Goal: Task Accomplishment & Management: Use online tool/utility

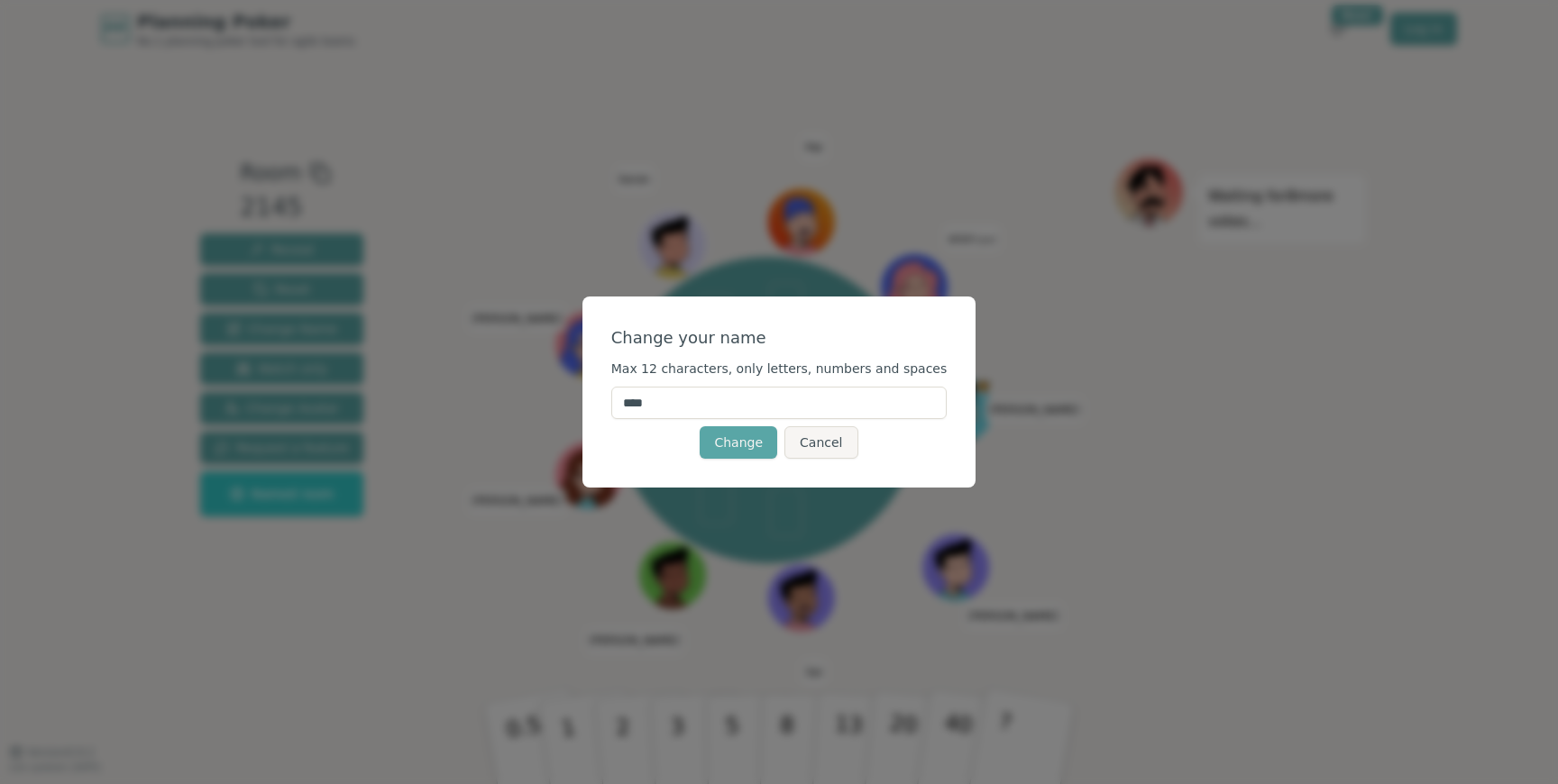
click at [777, 388] on input "****" at bounding box center [779, 403] width 337 height 32
type input "*******"
click at [744, 436] on button "Change" at bounding box center [738, 442] width 78 height 32
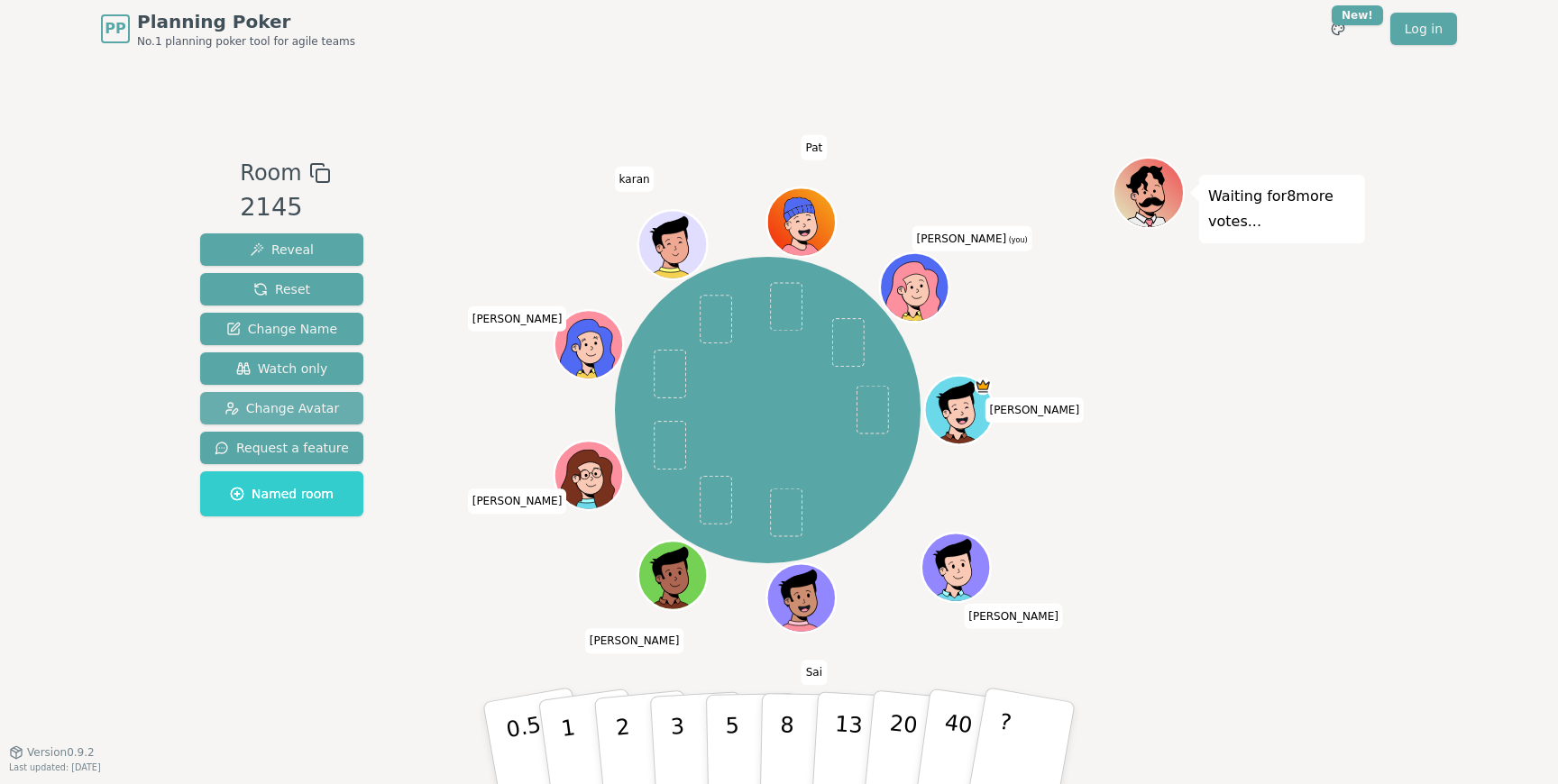
click at [307, 400] on span "Change Avatar" at bounding box center [282, 408] width 116 height 18
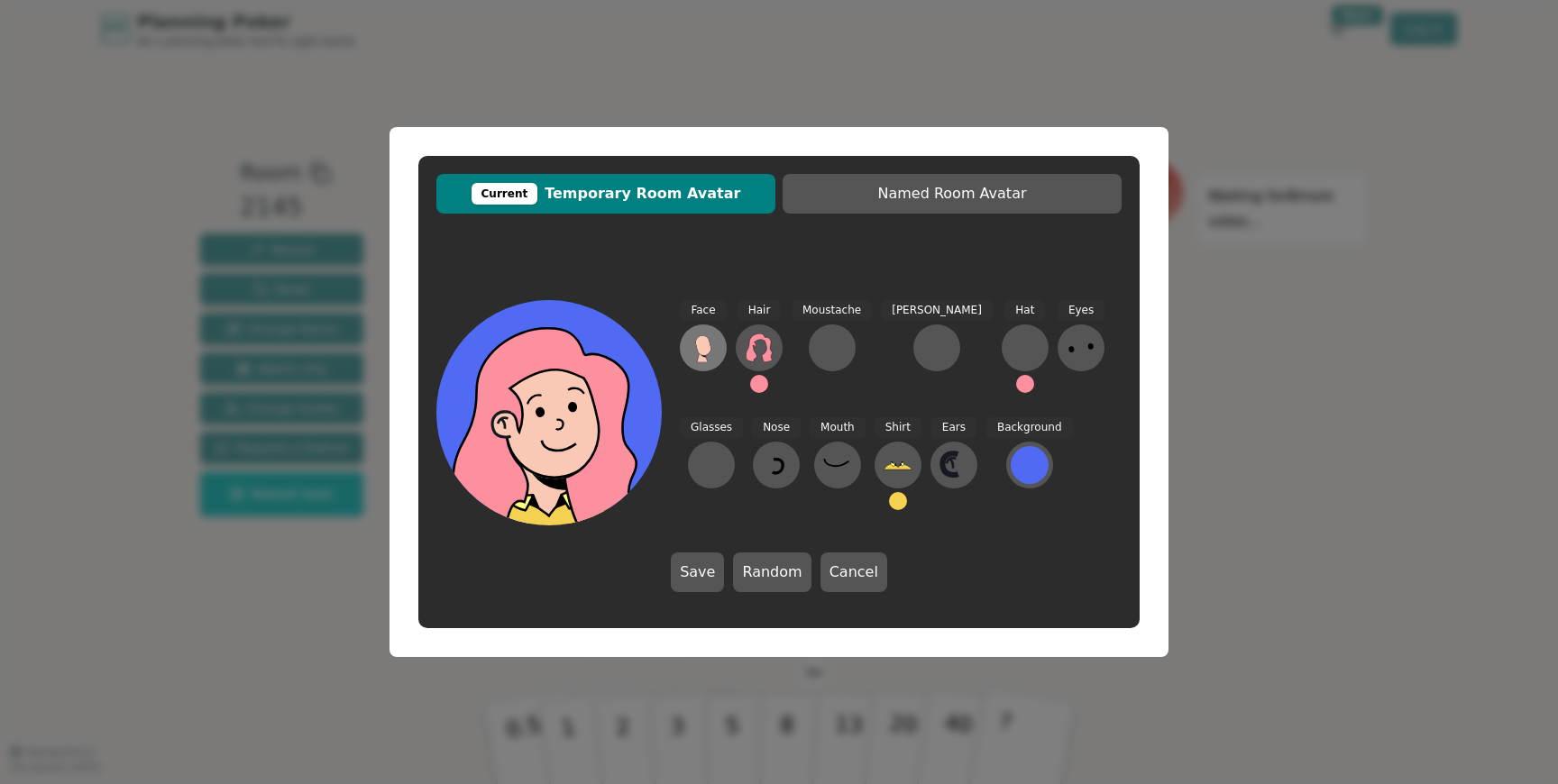
click at [708, 342] on icon at bounding box center [702, 346] width 16 height 20
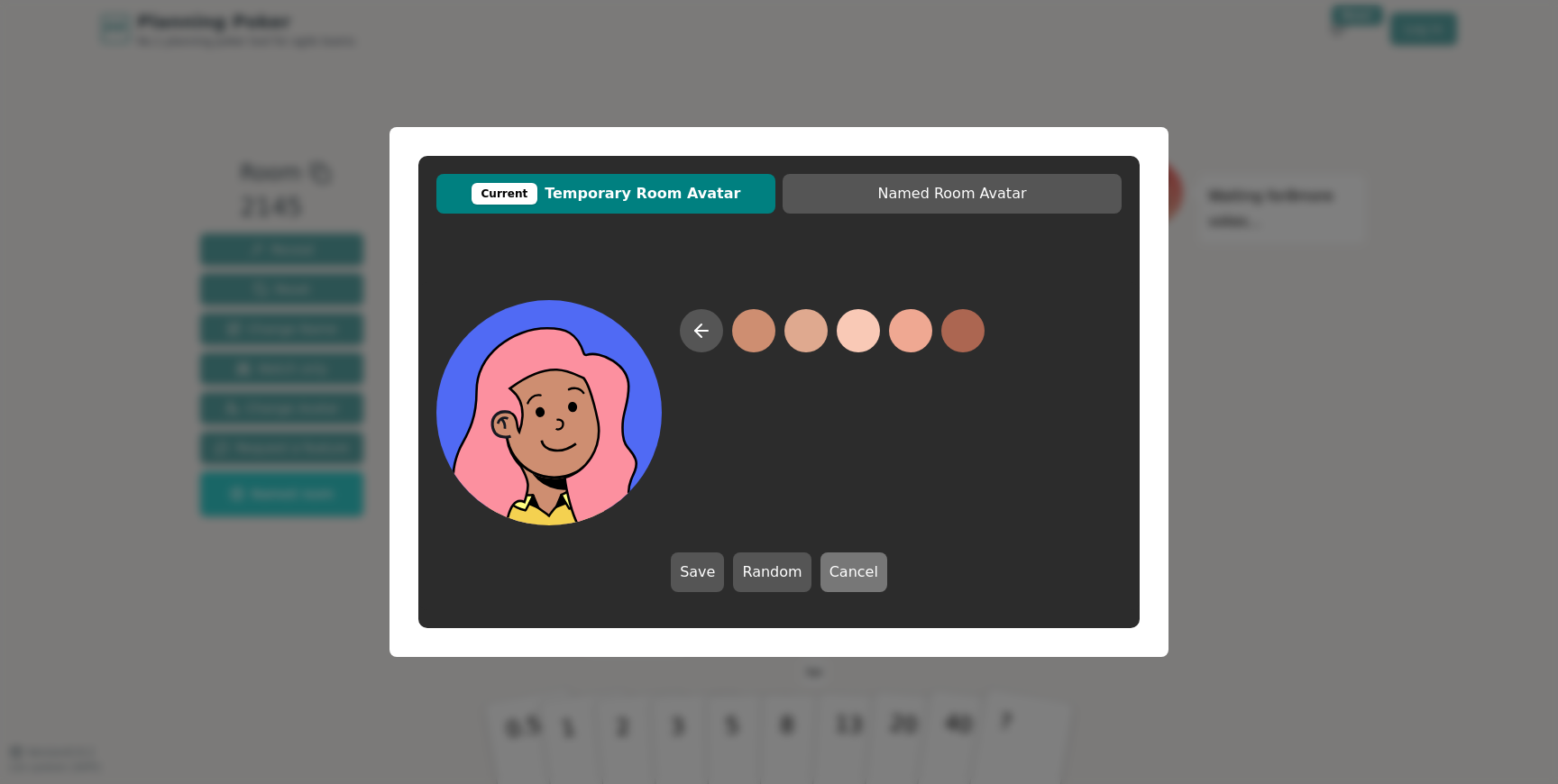
click at [852, 584] on button "Cancel" at bounding box center [854, 572] width 67 height 39
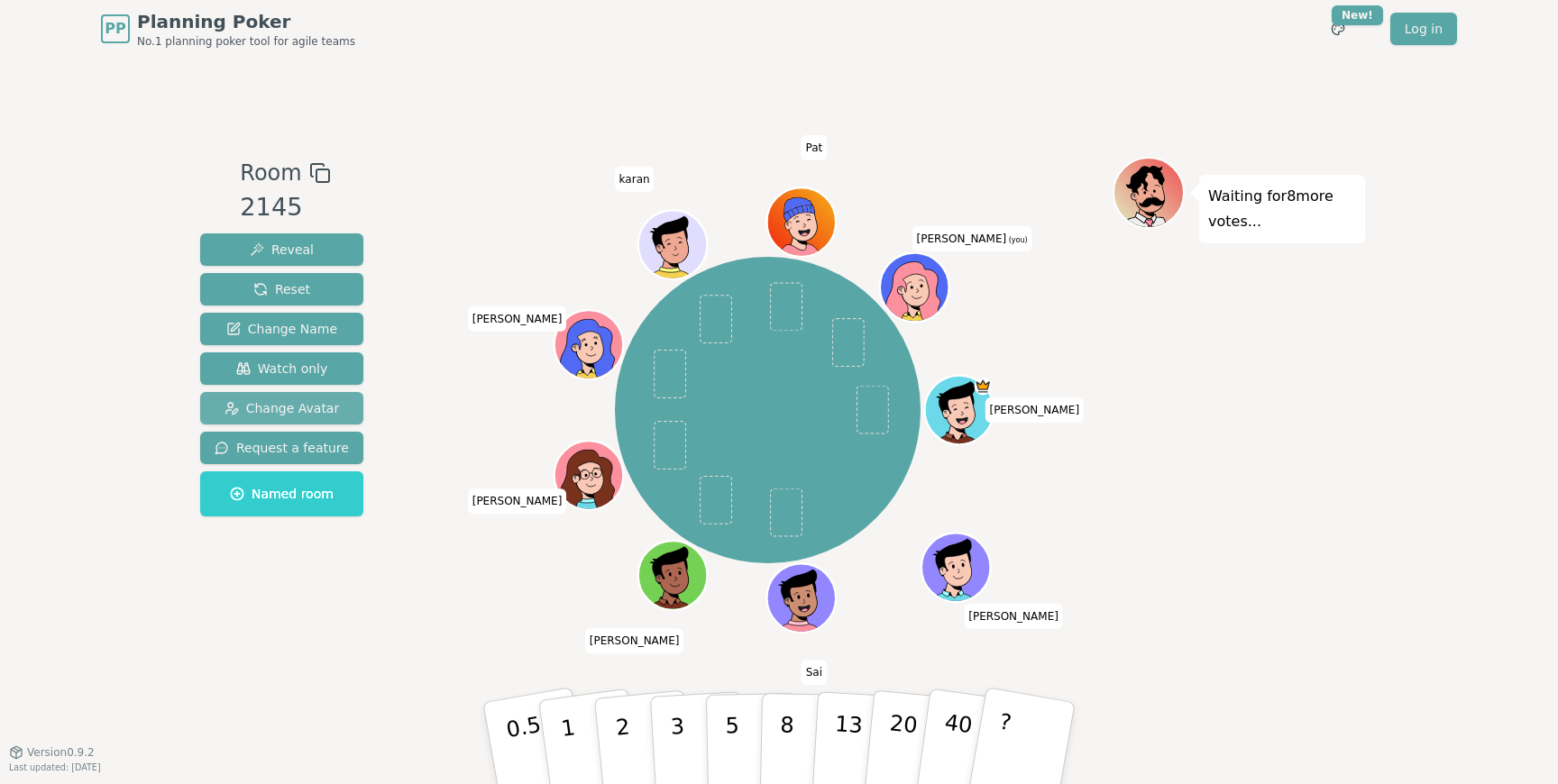
click at [325, 405] on span "Change Avatar" at bounding box center [282, 408] width 116 height 18
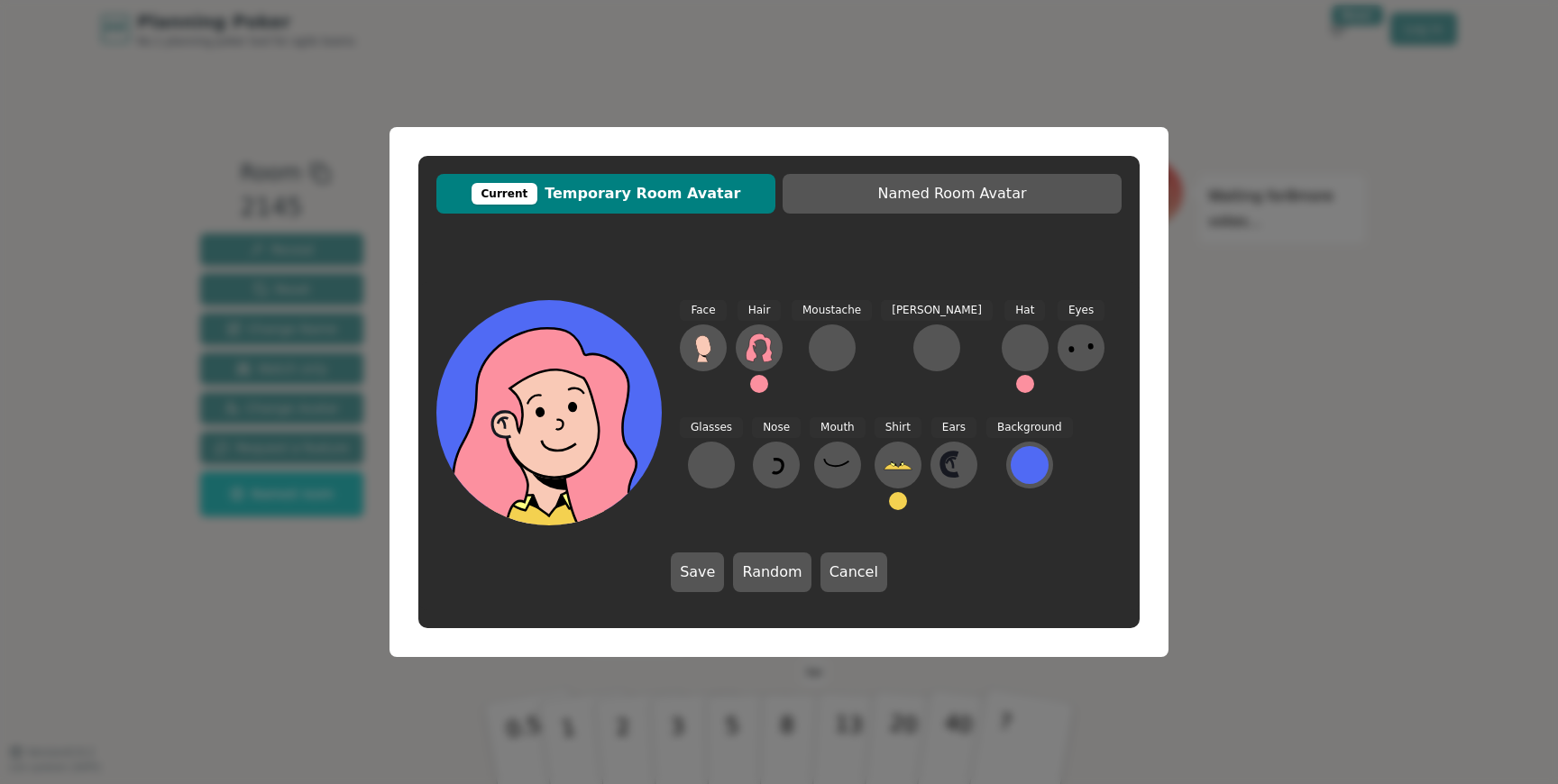
click at [595, 408] on icon at bounding box center [557, 410] width 226 height 25
click at [749, 351] on icon at bounding box center [758, 348] width 27 height 28
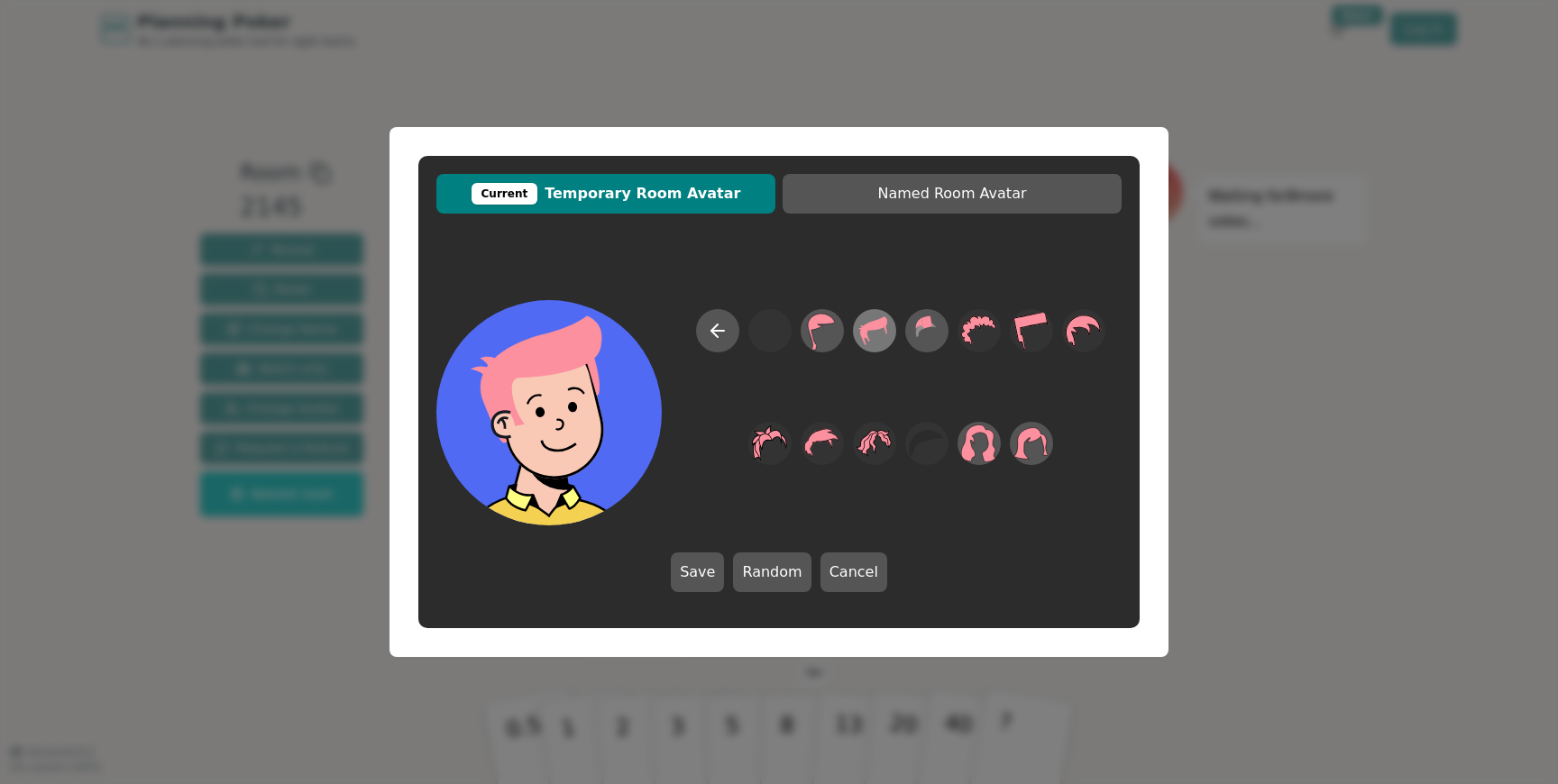
click at [854, 340] on div at bounding box center [874, 330] width 50 height 58
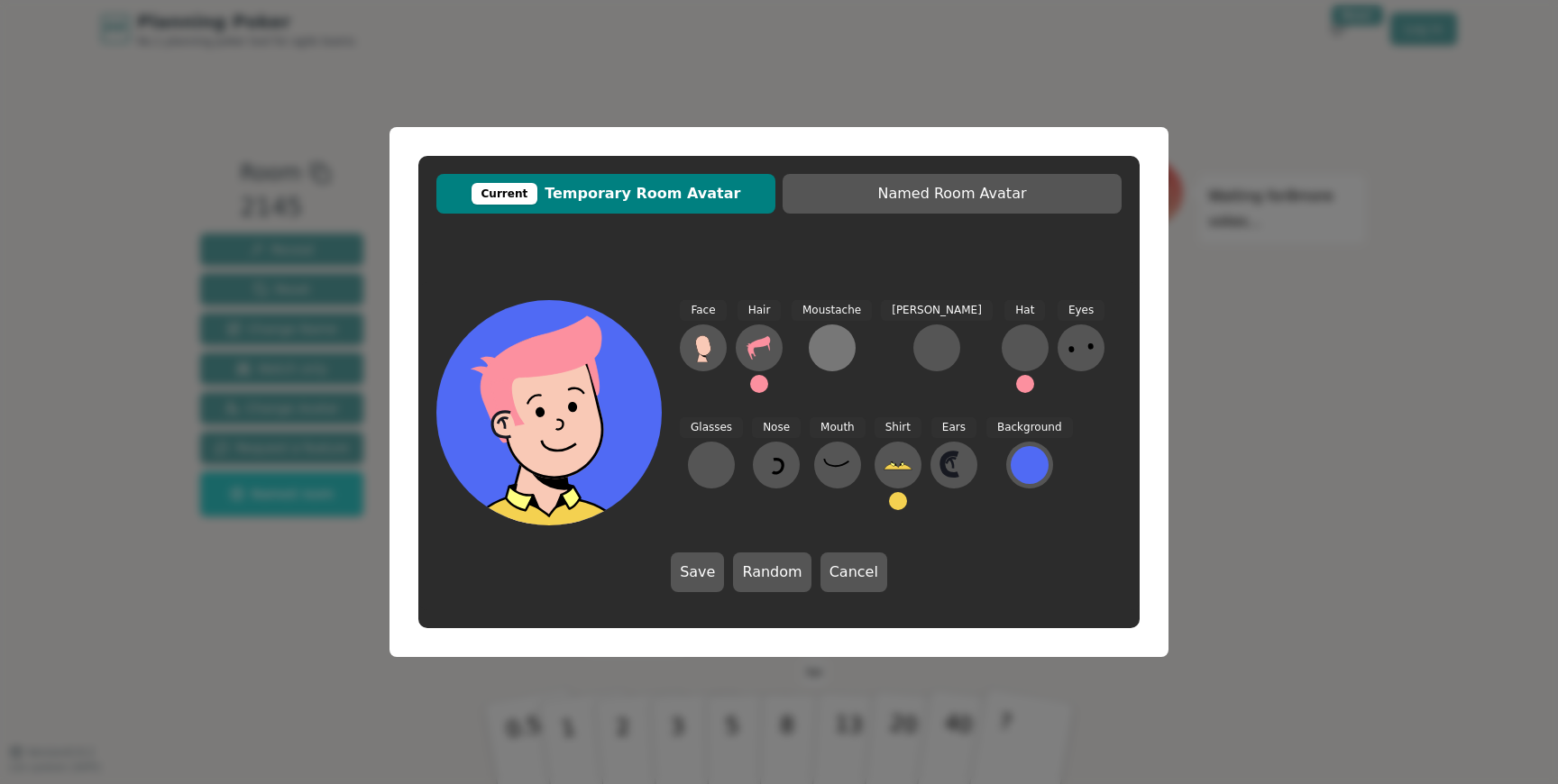
click at [812, 340] on button at bounding box center [832, 348] width 47 height 47
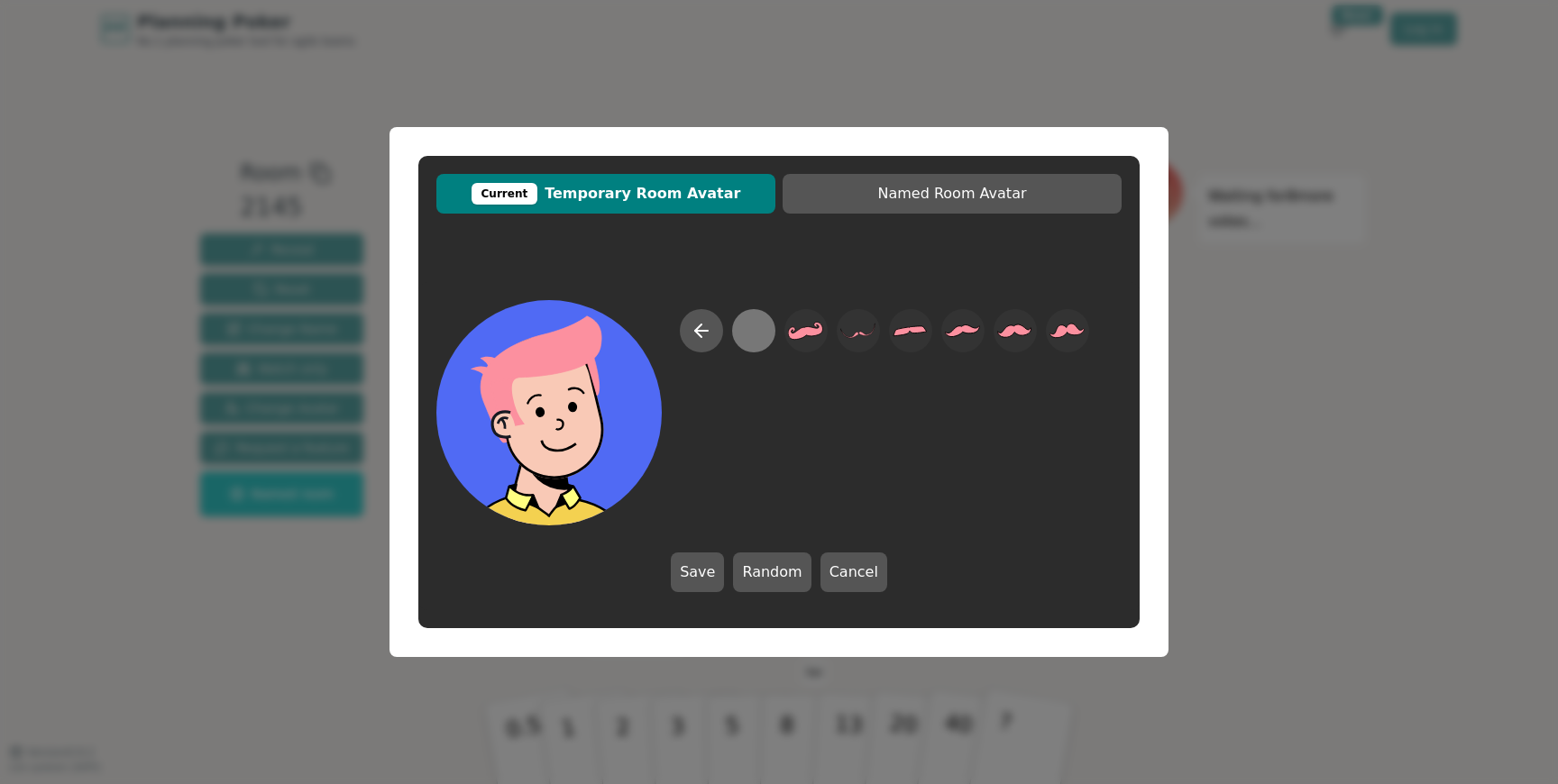
click at [758, 334] on div at bounding box center [753, 331] width 35 height 40
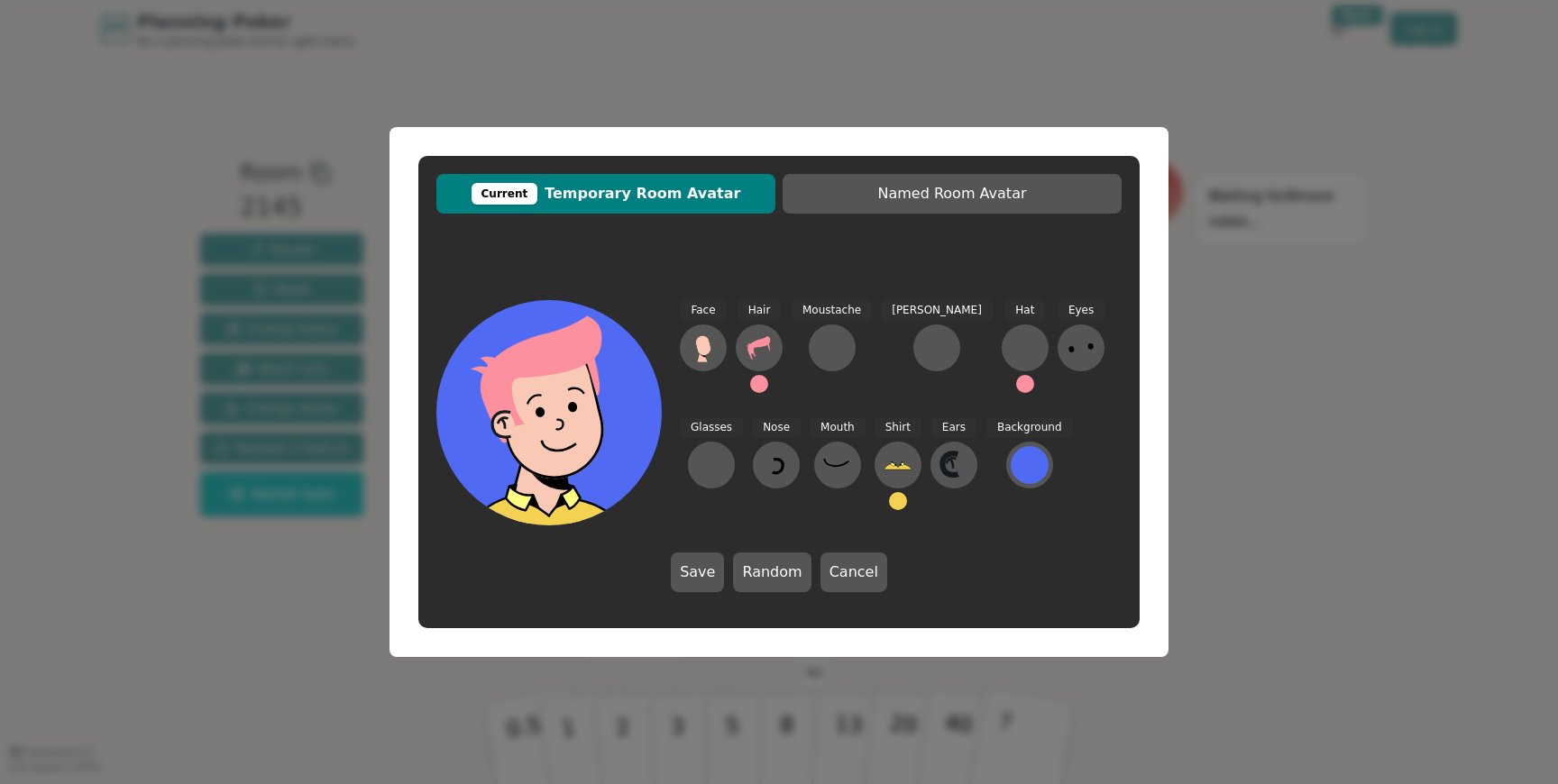
click at [757, 385] on button at bounding box center [759, 384] width 18 height 18
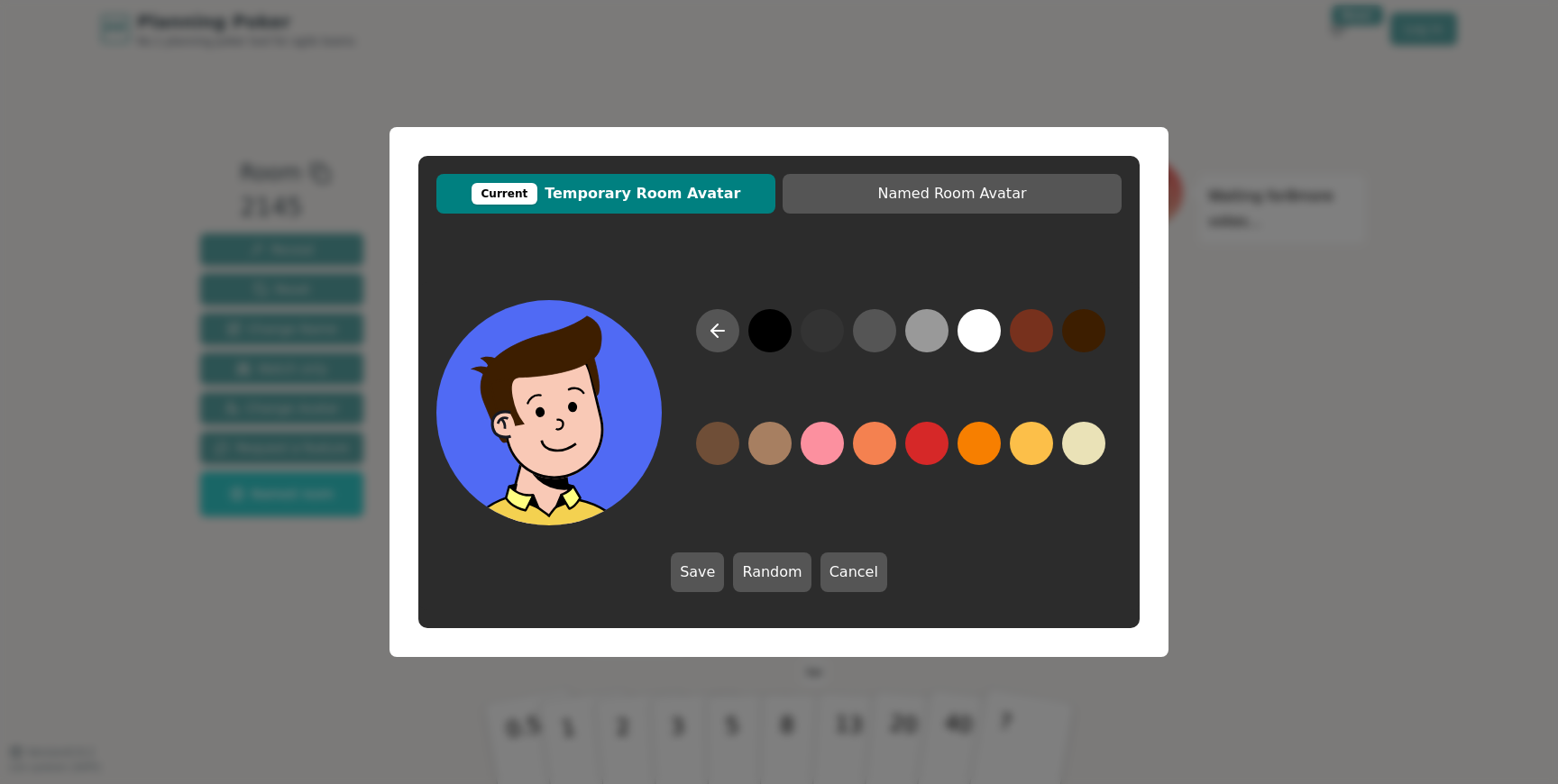
click at [1086, 337] on button at bounding box center [1083, 330] width 43 height 43
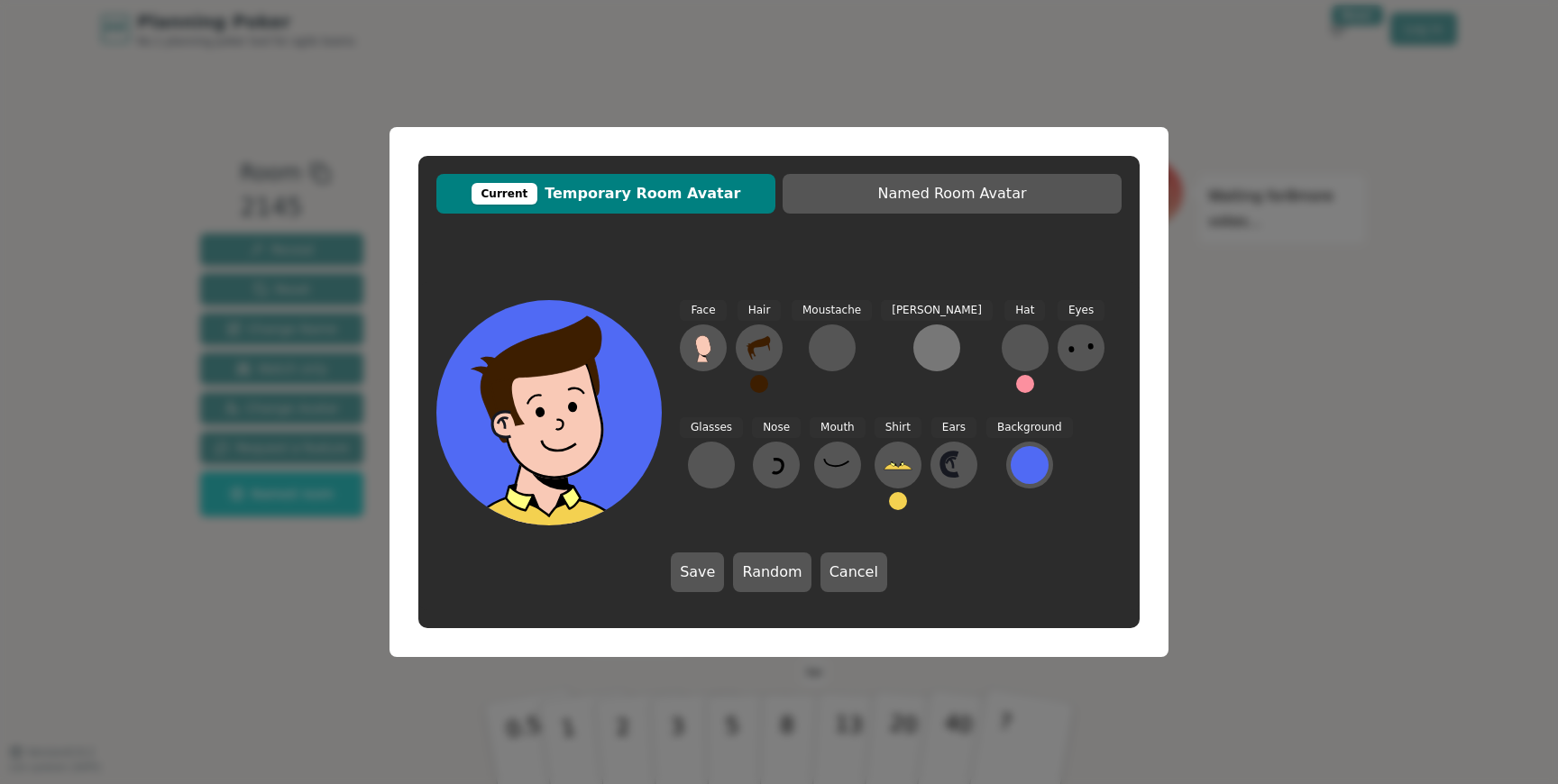
click at [923, 355] on div at bounding box center [936, 348] width 28 height 28
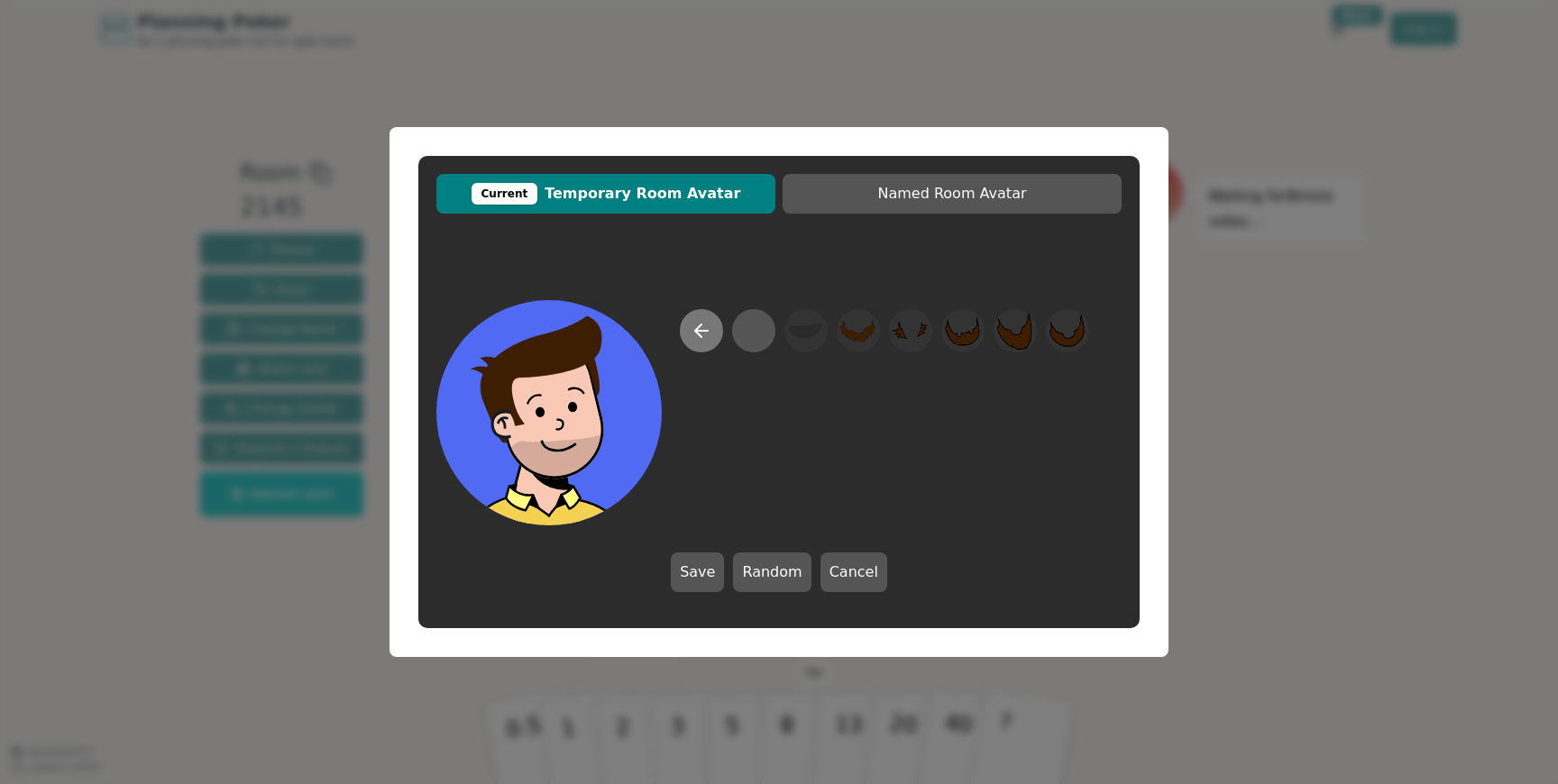
click at [706, 328] on icon at bounding box center [702, 331] width 22 height 22
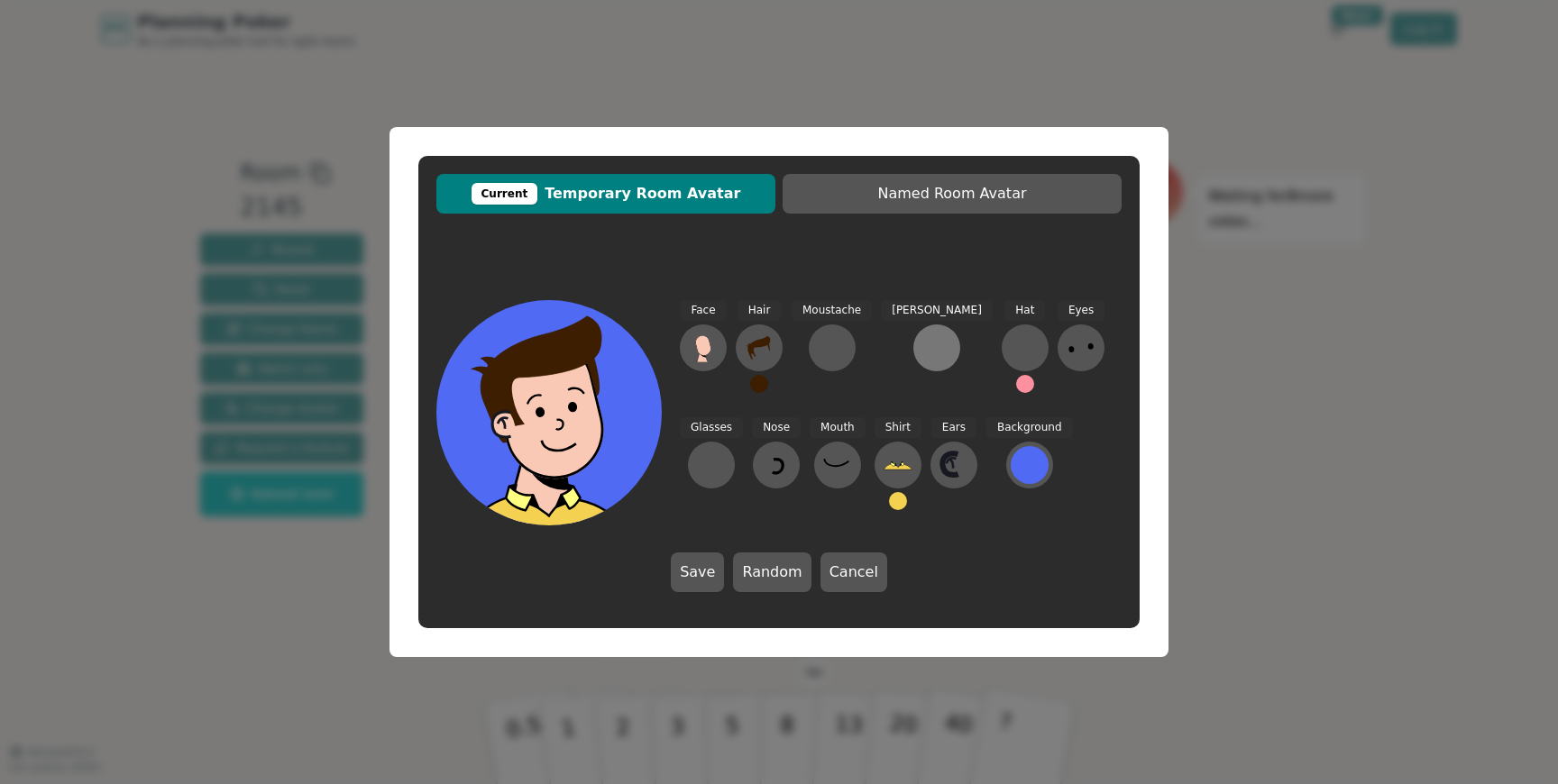
click at [923, 353] on div at bounding box center [936, 348] width 28 height 28
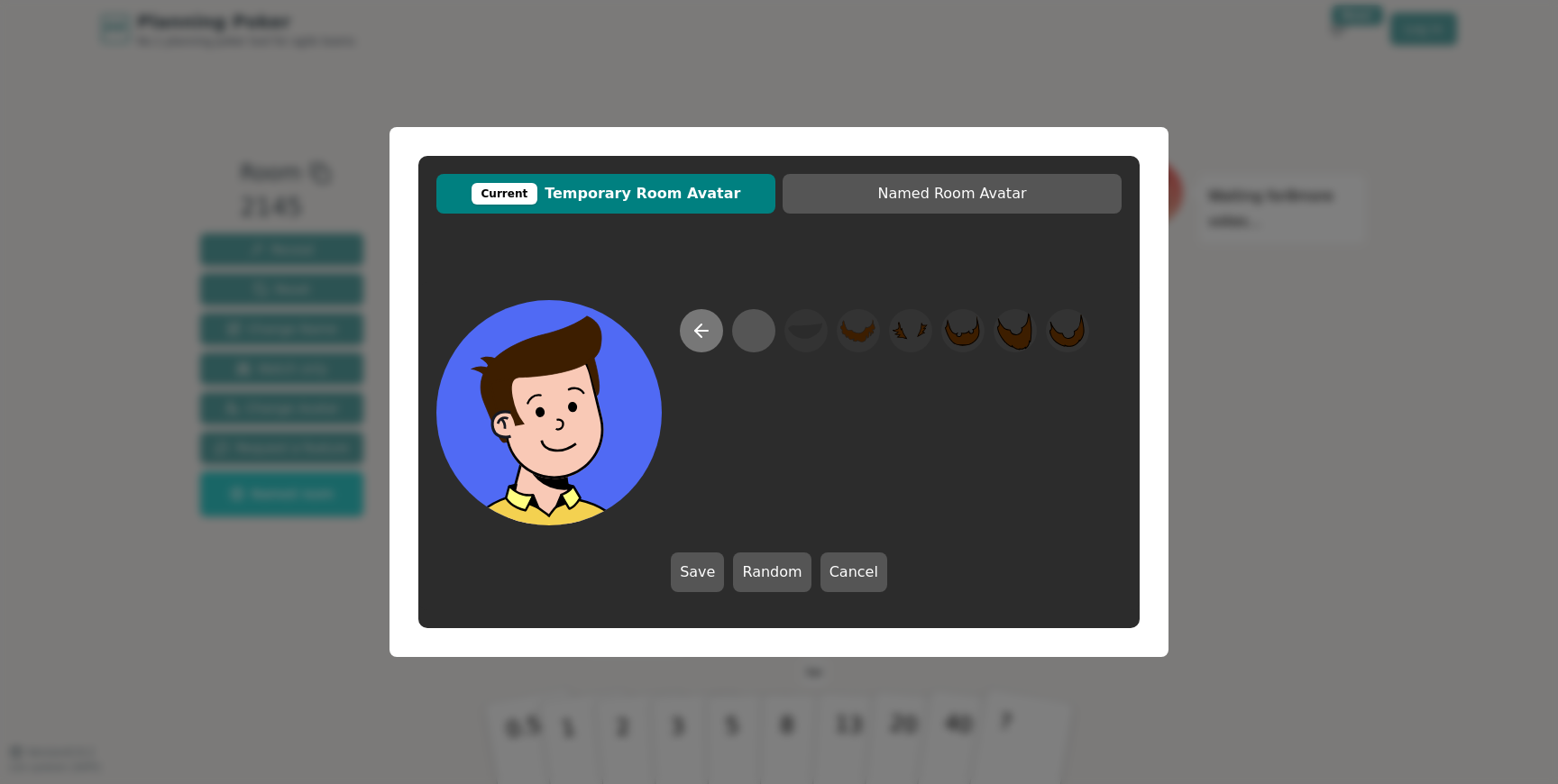
click at [699, 332] on icon at bounding box center [702, 331] width 22 height 22
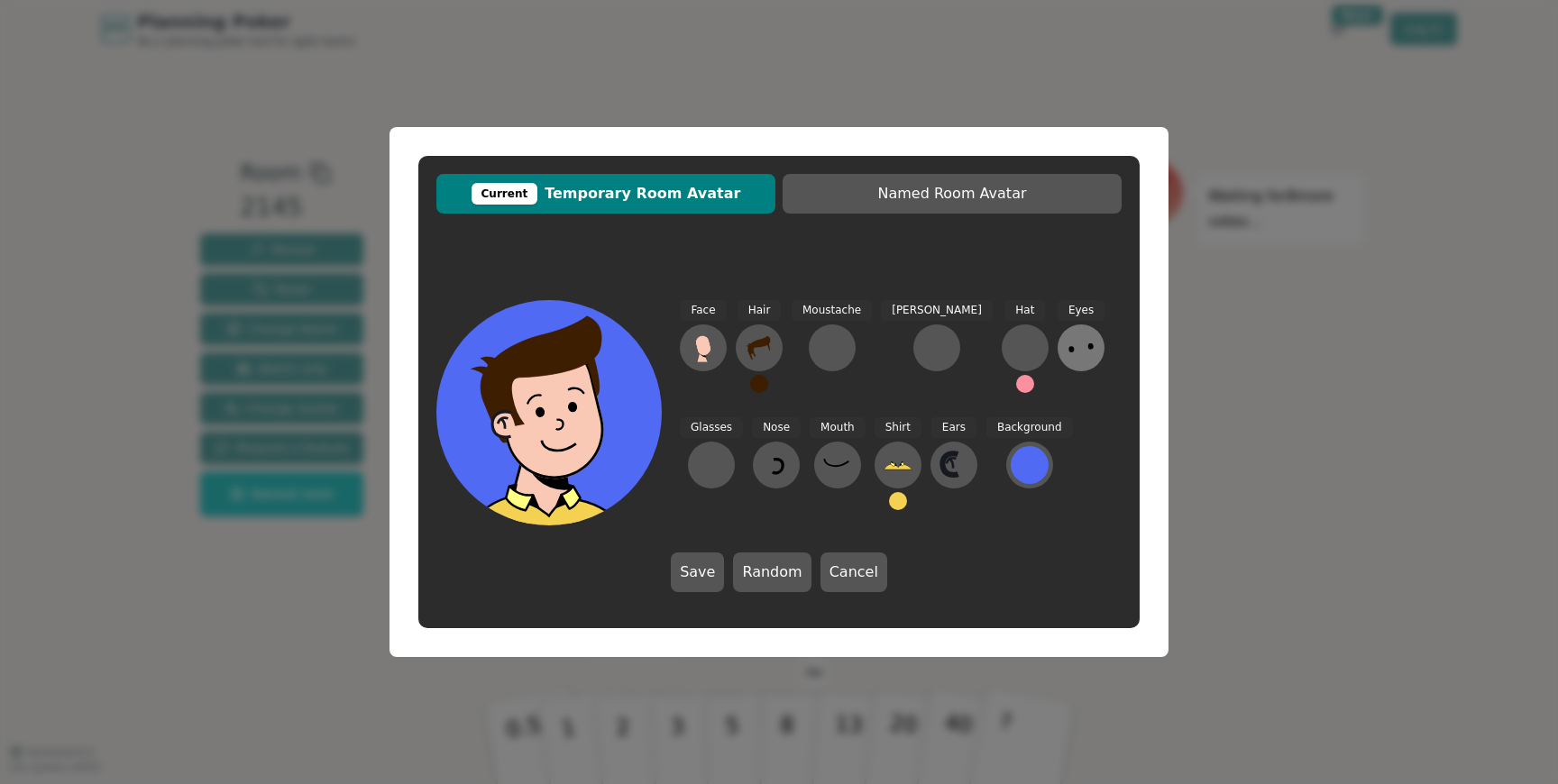
click at [1057, 355] on button at bounding box center [1080, 348] width 47 height 47
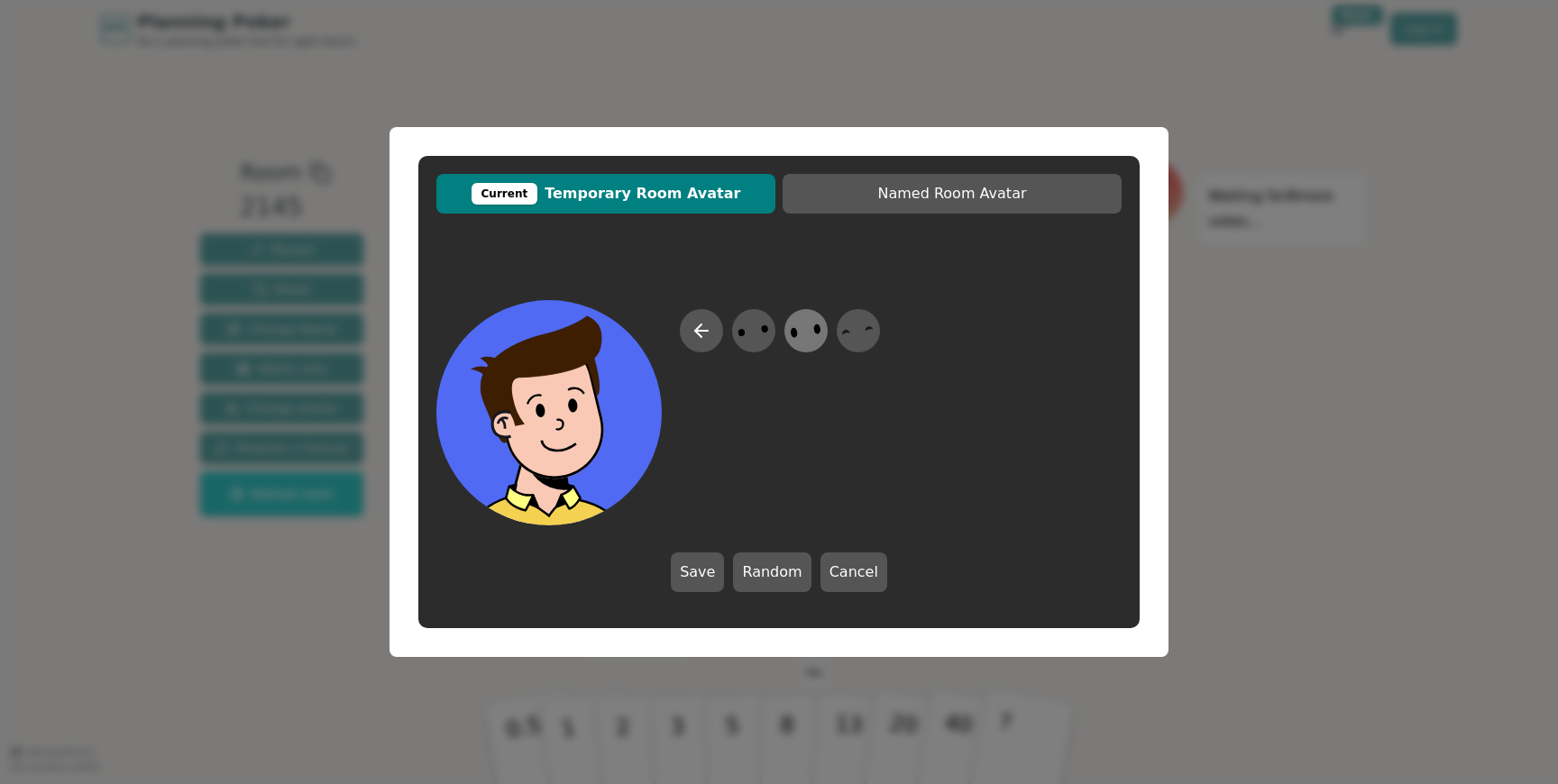
click at [802, 330] on icon at bounding box center [805, 331] width 35 height 40
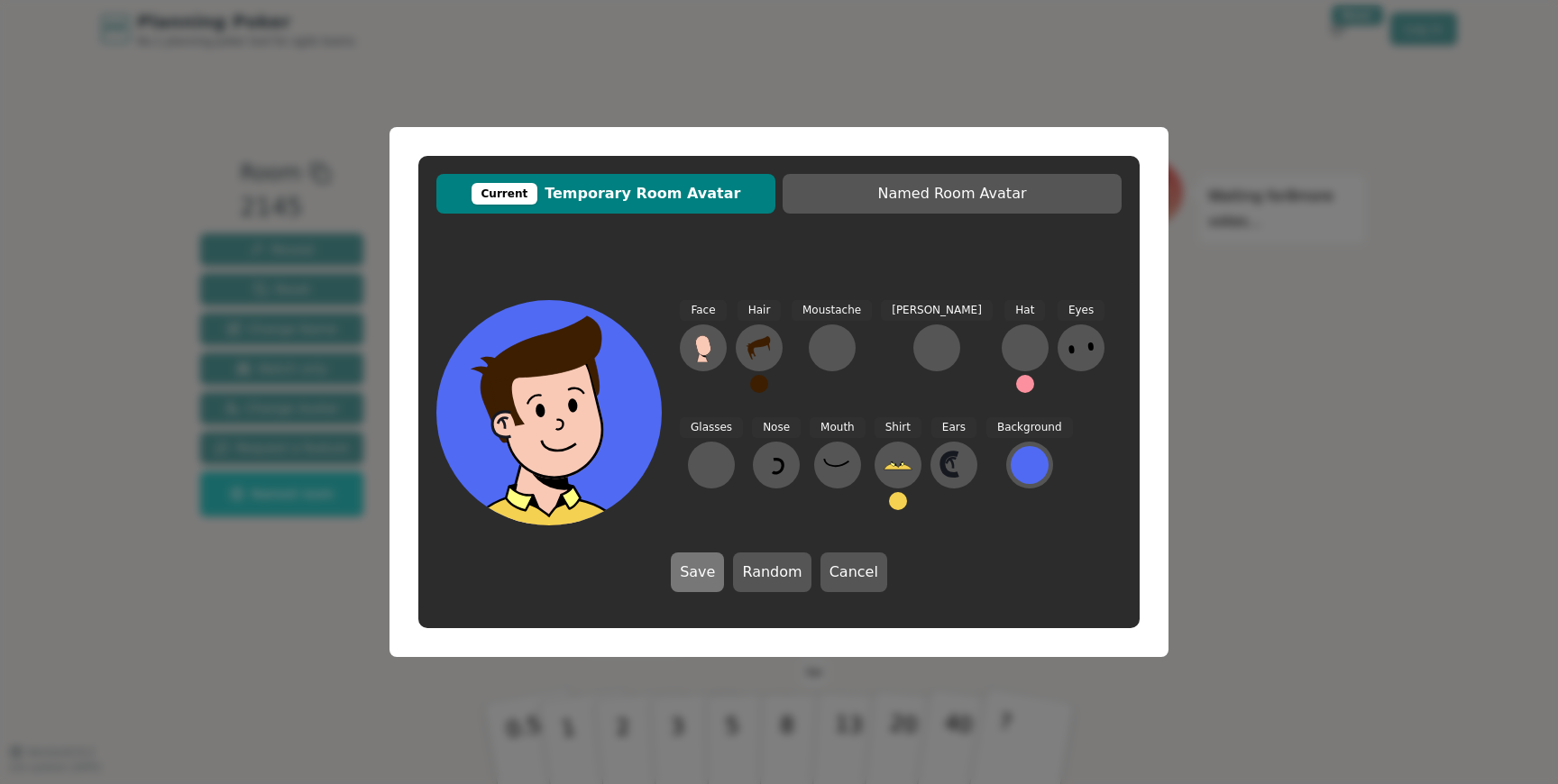
click at [708, 586] on button "Save" at bounding box center [697, 572] width 53 height 39
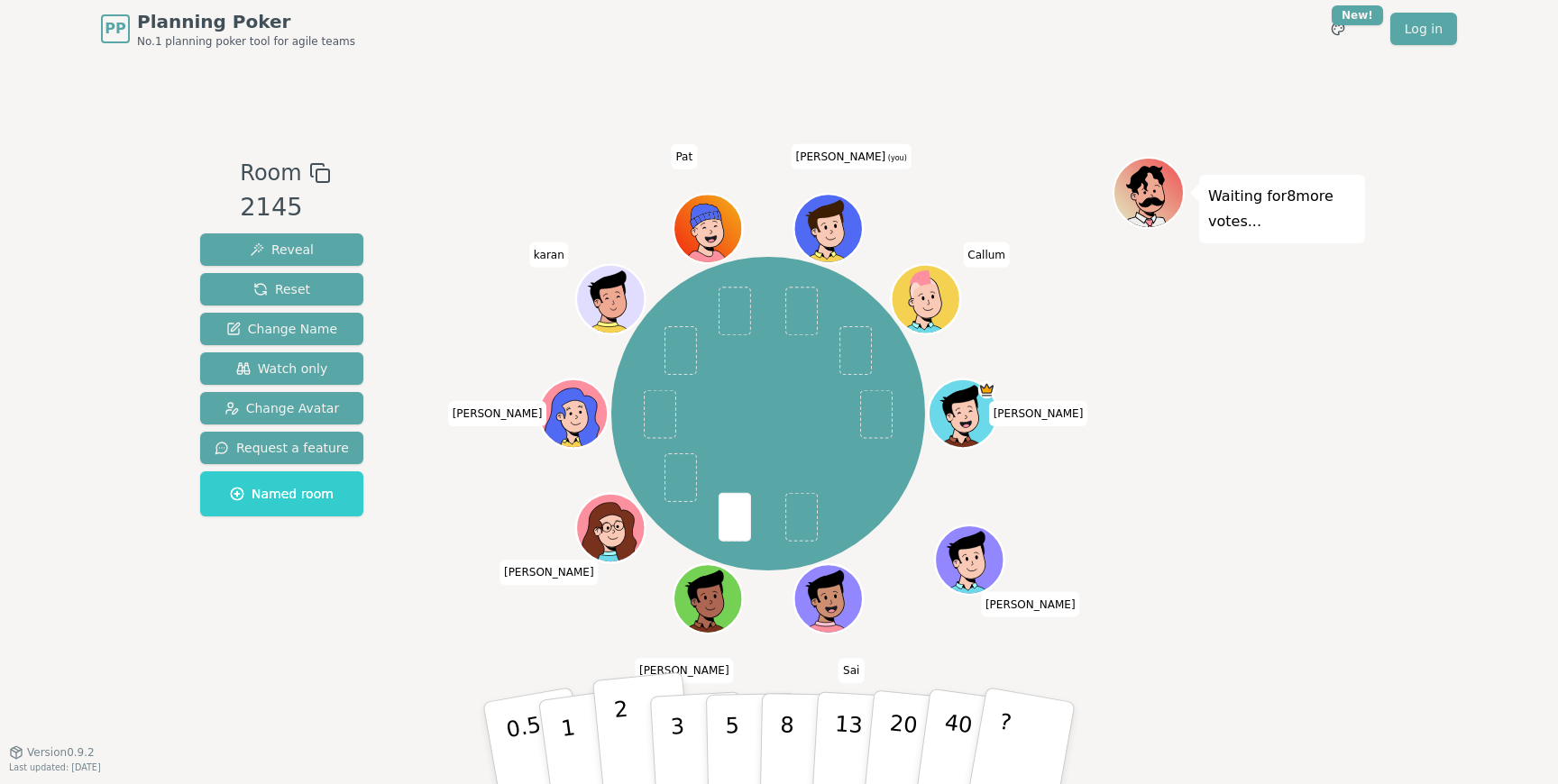
click at [615, 751] on button "2" at bounding box center [644, 744] width 103 height 143
click at [691, 714] on button "3" at bounding box center [698, 743] width 98 height 140
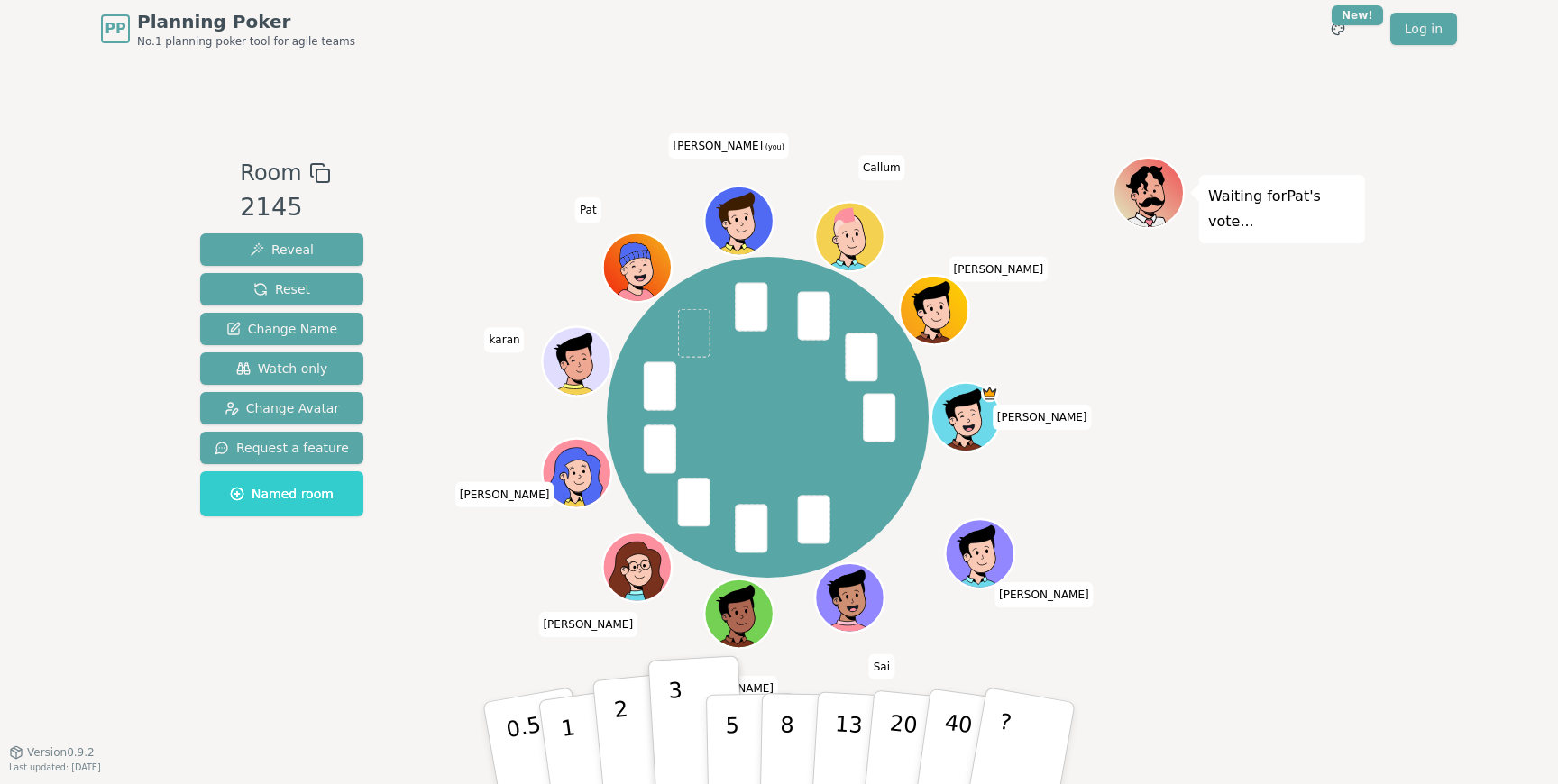
click at [646, 736] on button "2" at bounding box center [644, 744] width 103 height 143
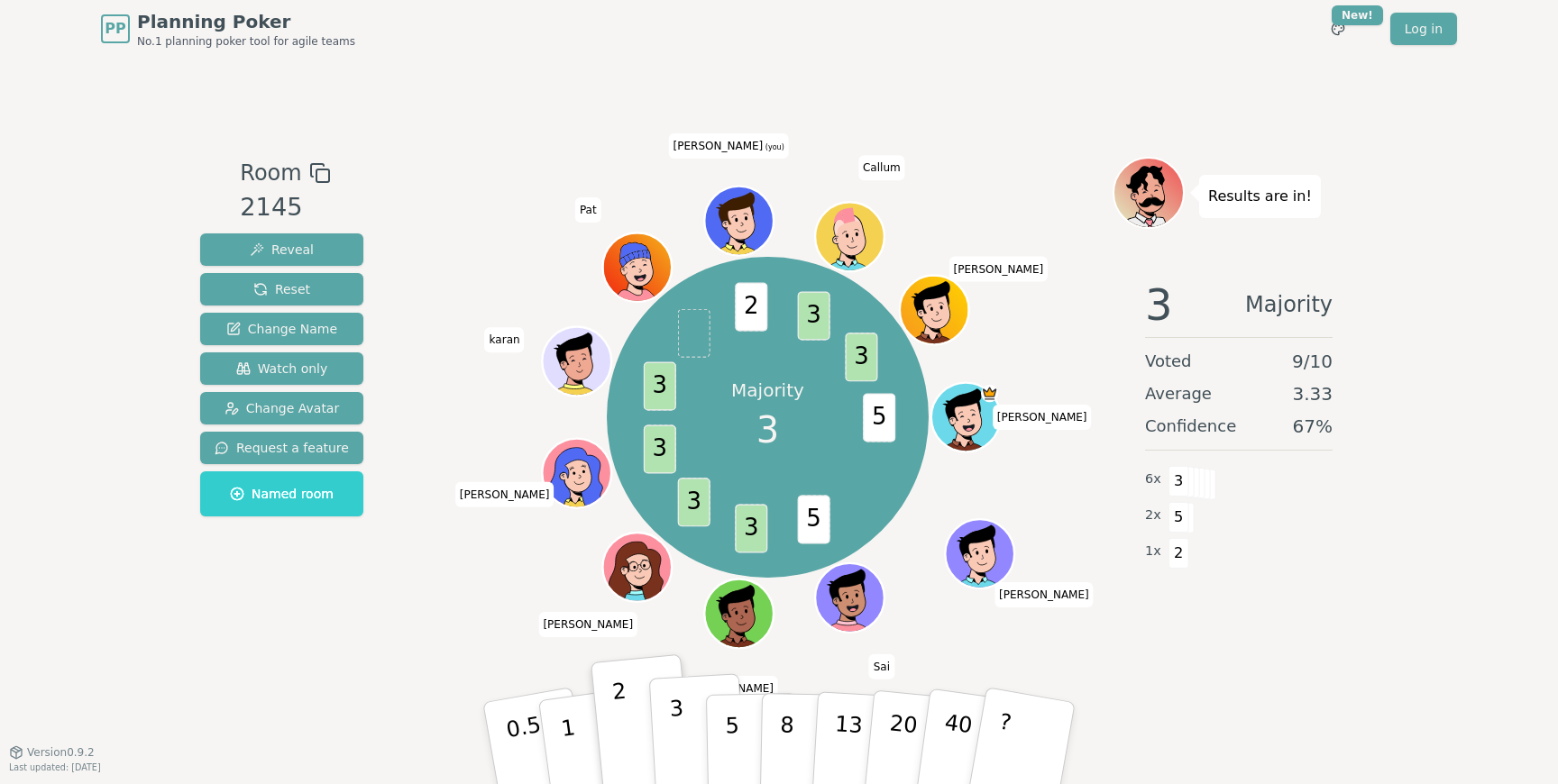
click at [683, 755] on p "3" at bounding box center [679, 745] width 20 height 98
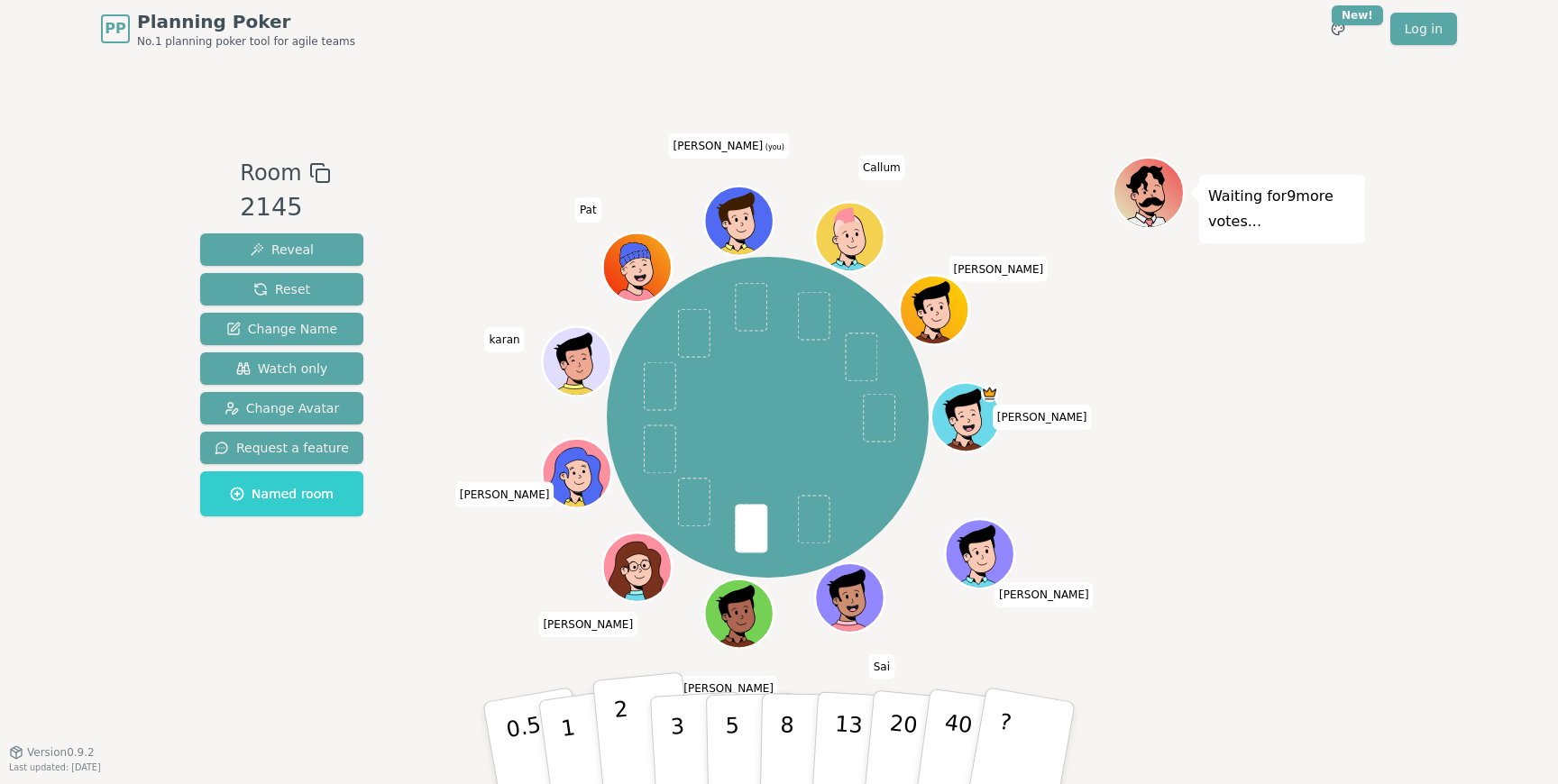
click at [625, 733] on p "2" at bounding box center [624, 745] width 24 height 98
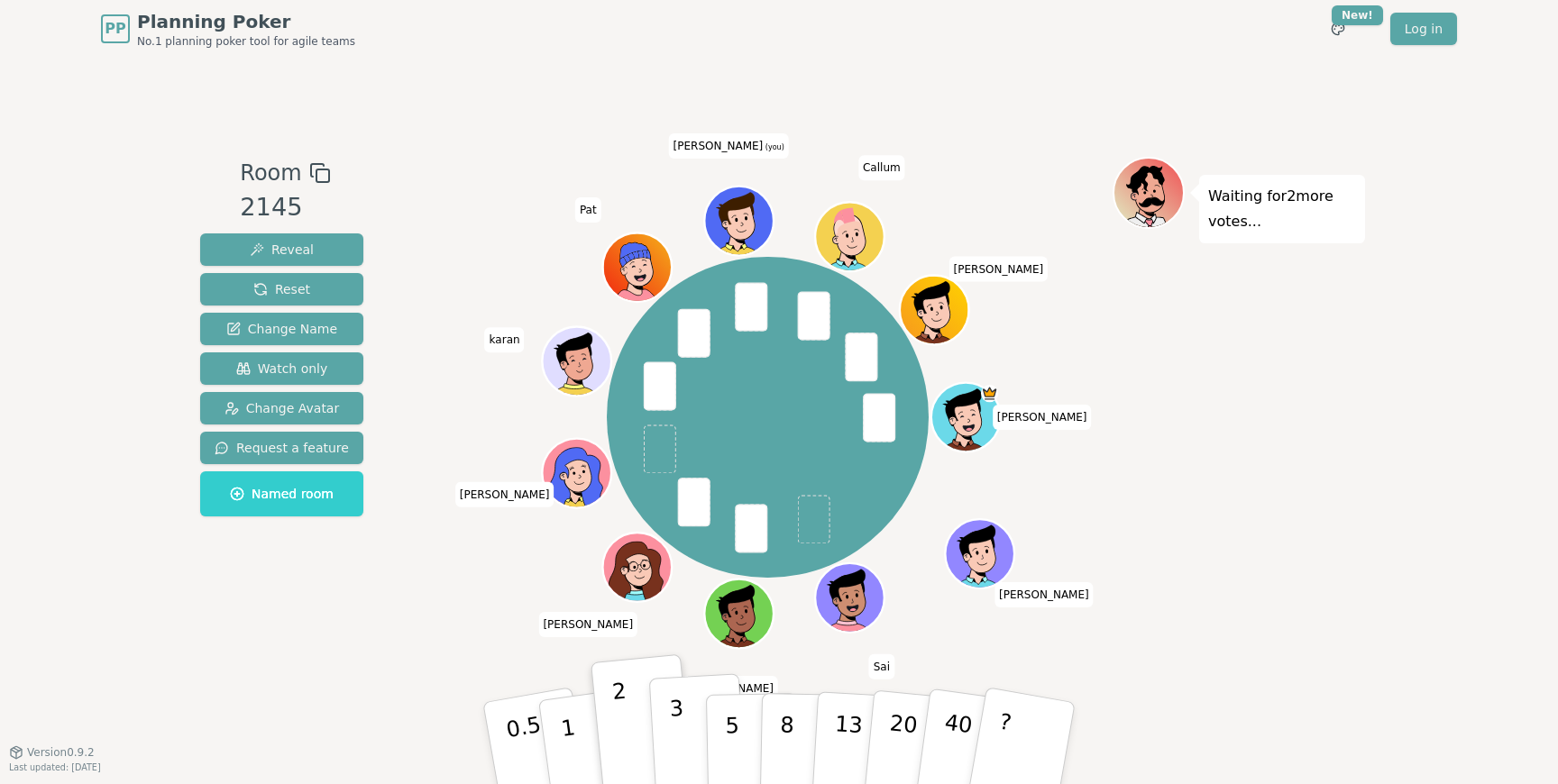
click at [686, 716] on button "3" at bounding box center [698, 743] width 98 height 140
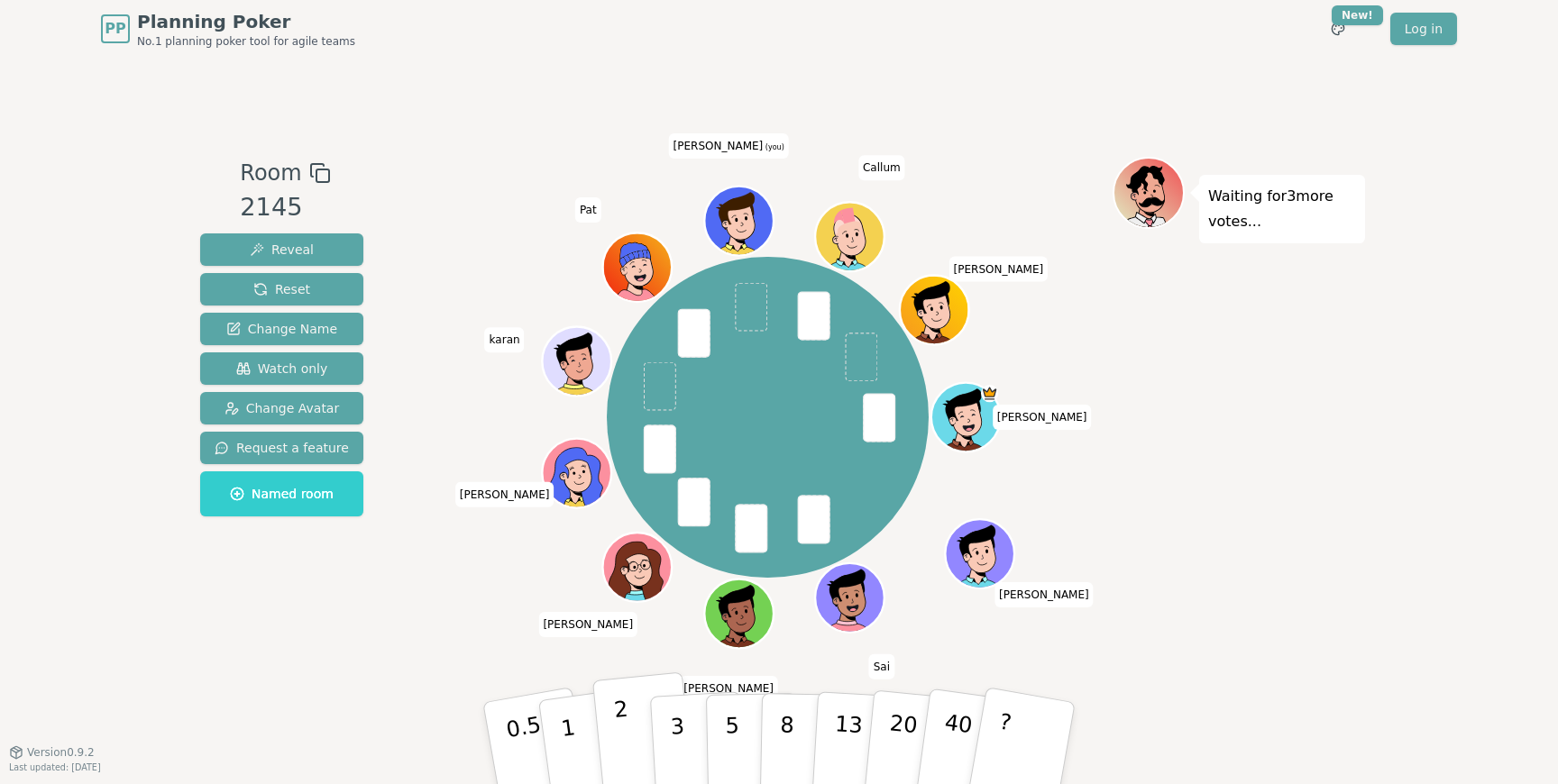
click at [619, 735] on p "2" at bounding box center [624, 745] width 24 height 98
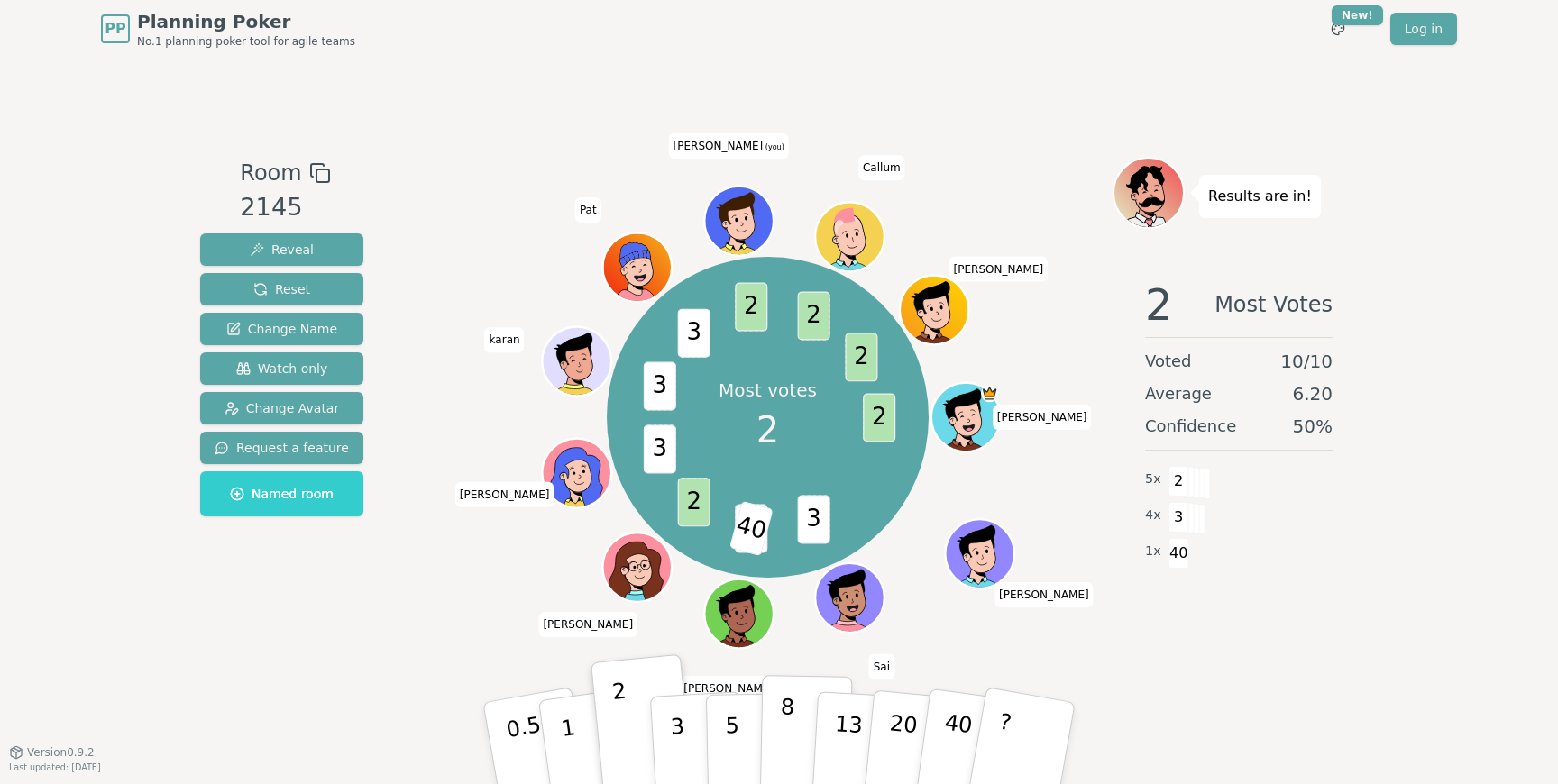
click at [781, 740] on p "8" at bounding box center [786, 743] width 16 height 97
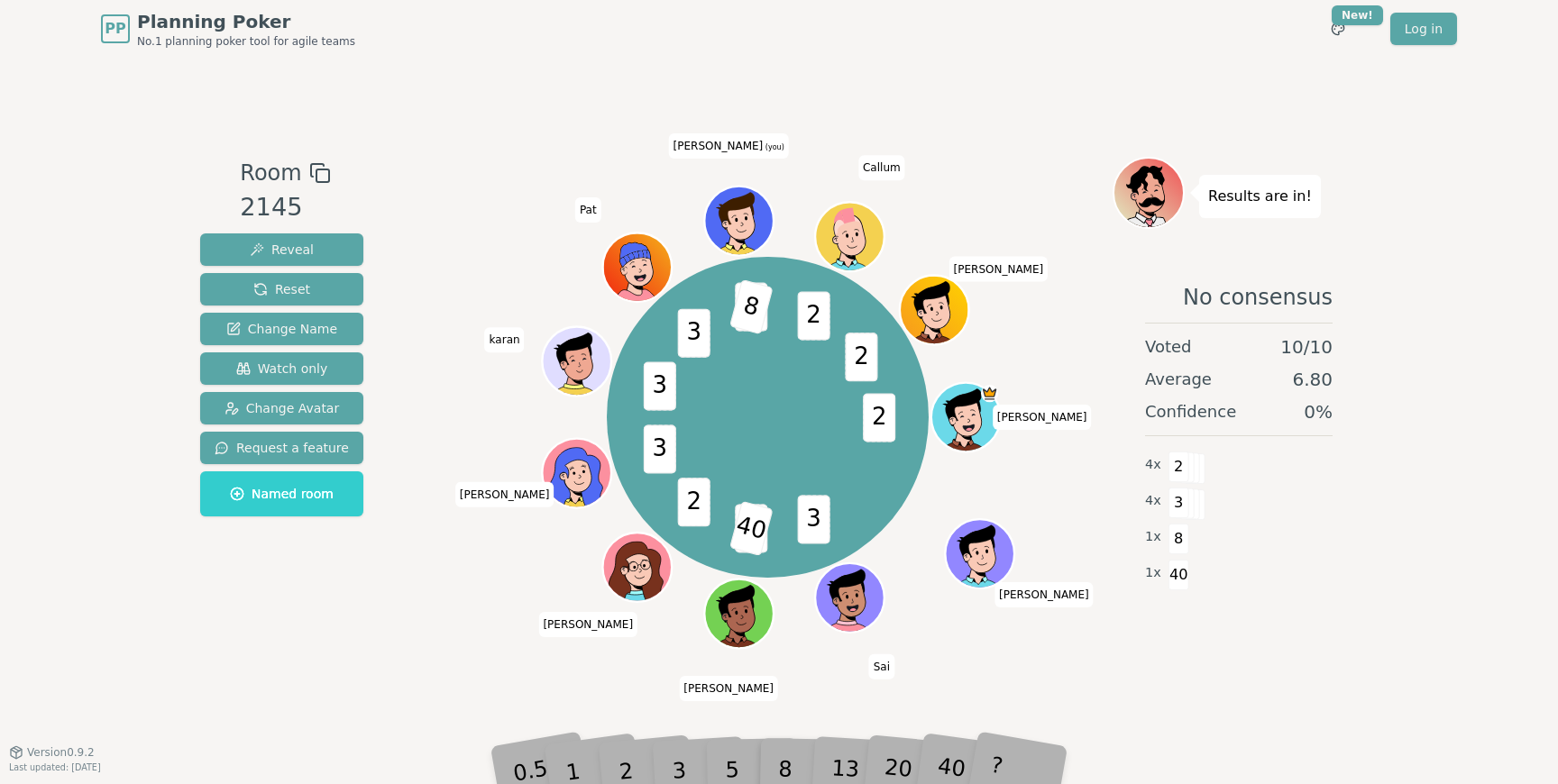
click at [782, 762] on div "8" at bounding box center [805, 744] width 55 height 64
click at [686, 777] on div "PP Planning Poker No.1 planning poker tool for agile teams Toggle theme New! Lo…" at bounding box center [779, 392] width 1558 height 784
click at [674, 763] on div "3" at bounding box center [697, 744] width 58 height 66
click at [654, 754] on div "2" at bounding box center [643, 744] width 60 height 68
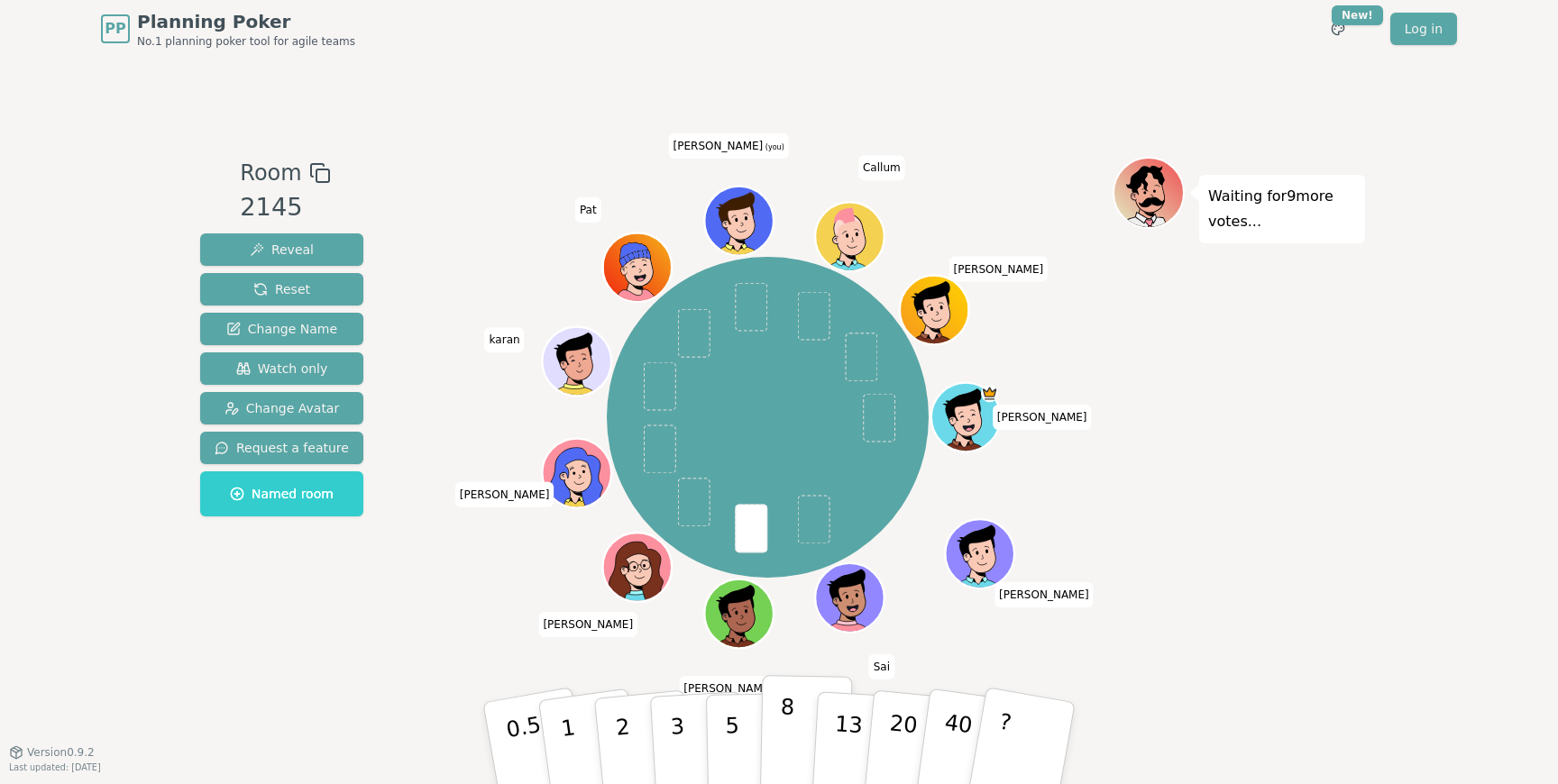
click at [794, 723] on button "8" at bounding box center [806, 743] width 93 height 137
click at [793, 730] on button "8" at bounding box center [806, 743] width 93 height 137
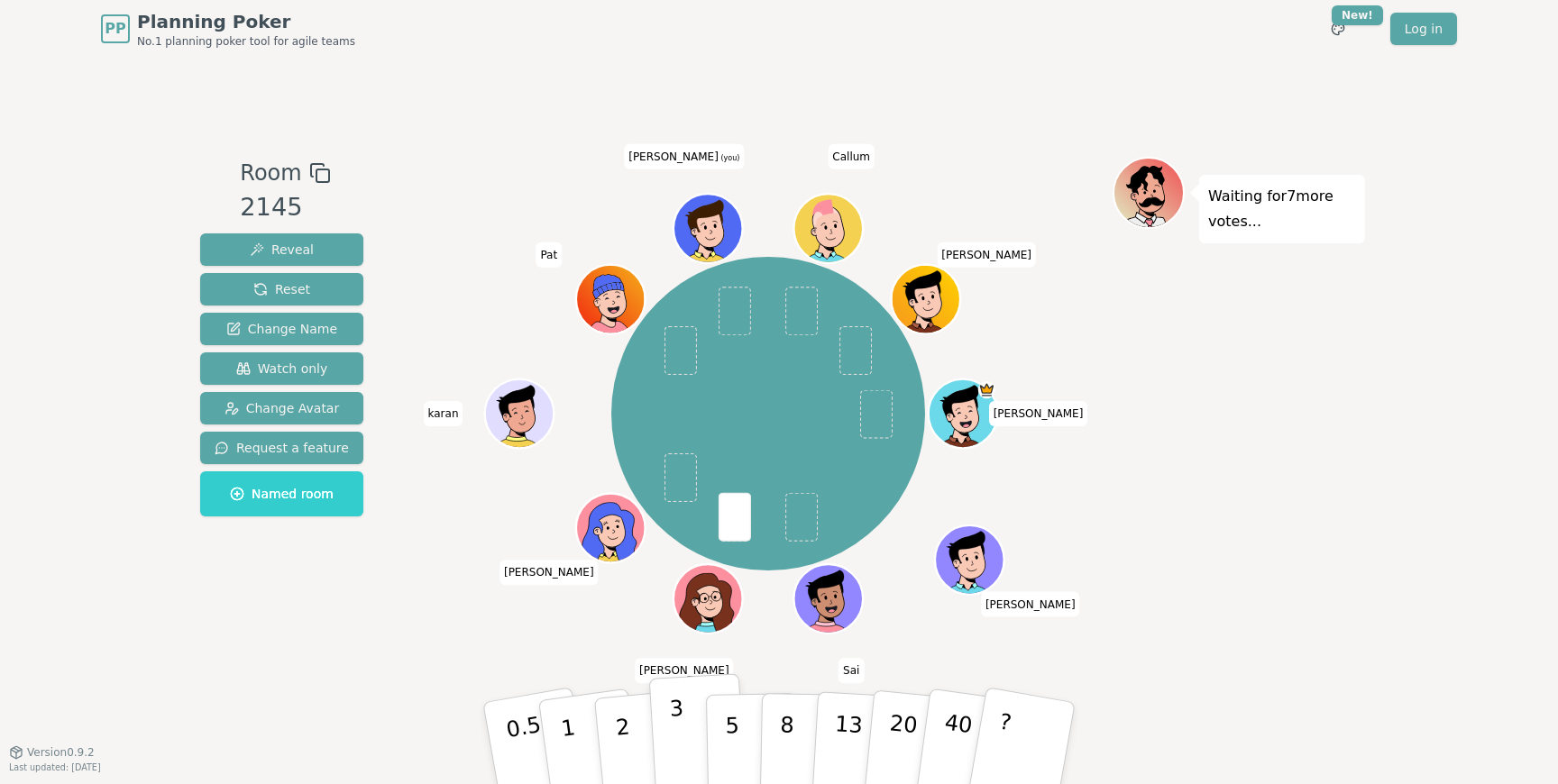
click at [673, 723] on p "3" at bounding box center [679, 745] width 20 height 98
click at [669, 726] on button "3" at bounding box center [698, 743] width 98 height 140
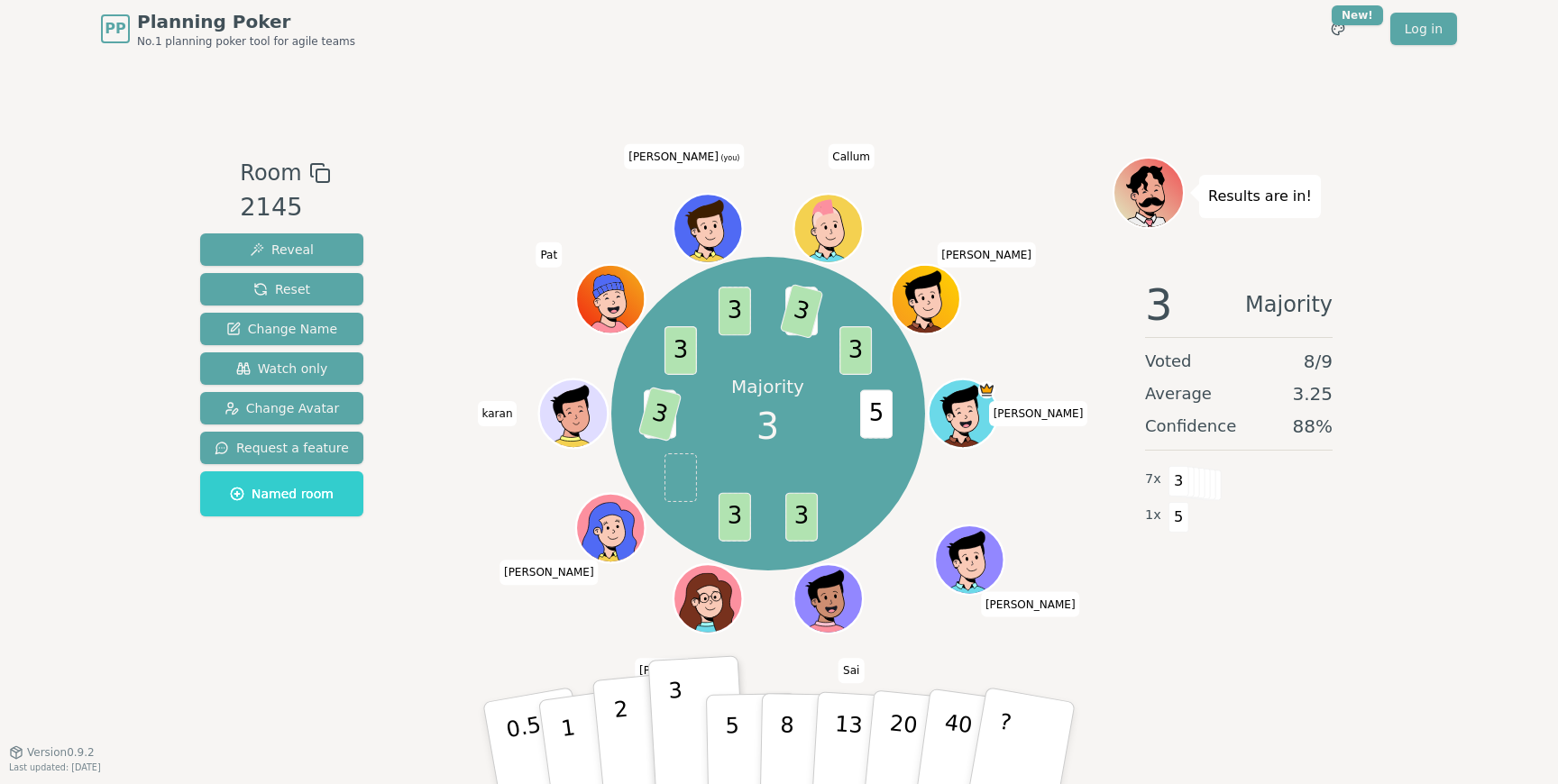
click at [624, 728] on p "2" at bounding box center [624, 745] width 24 height 98
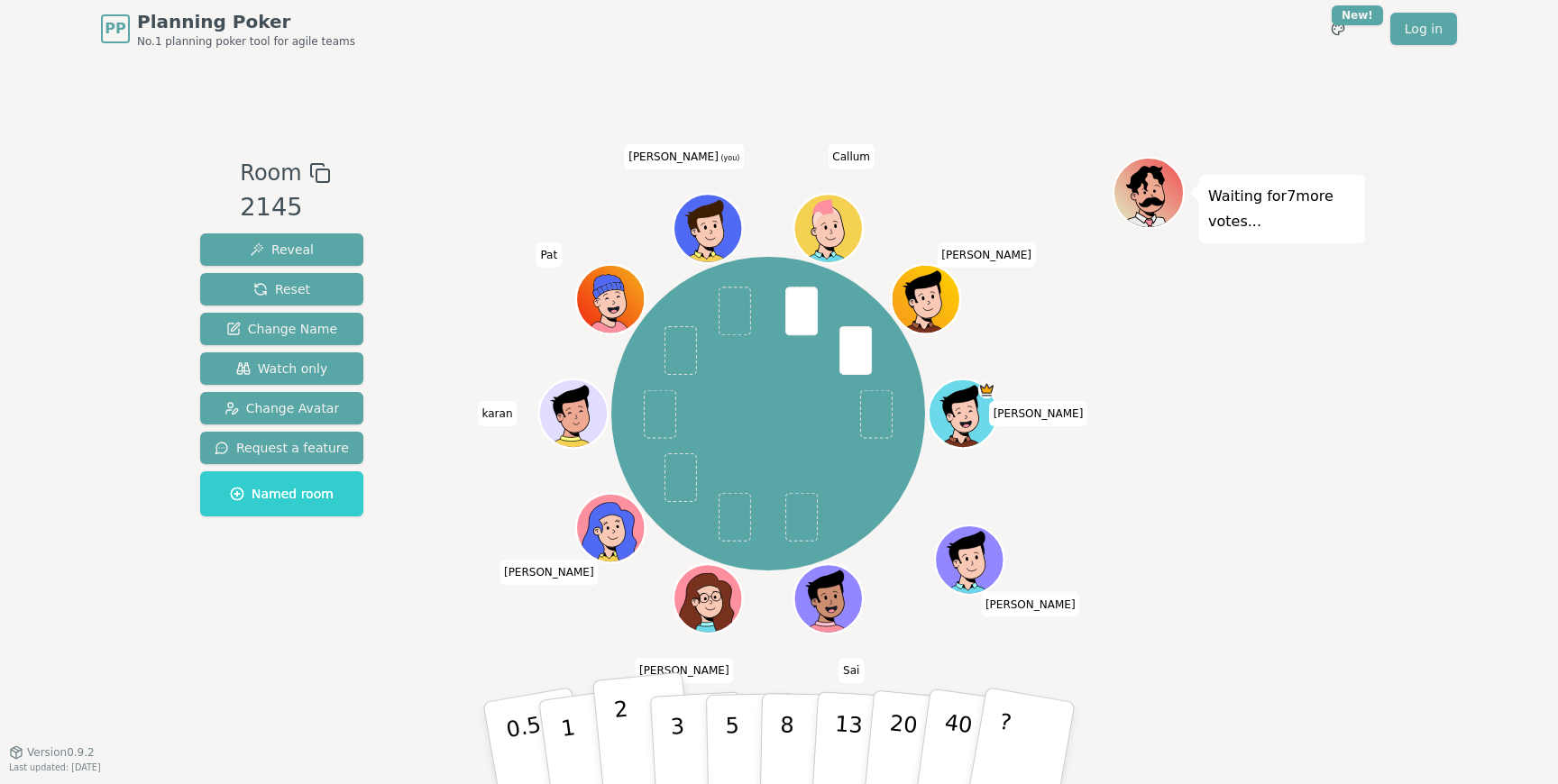
click at [635, 730] on button "2" at bounding box center [644, 744] width 103 height 143
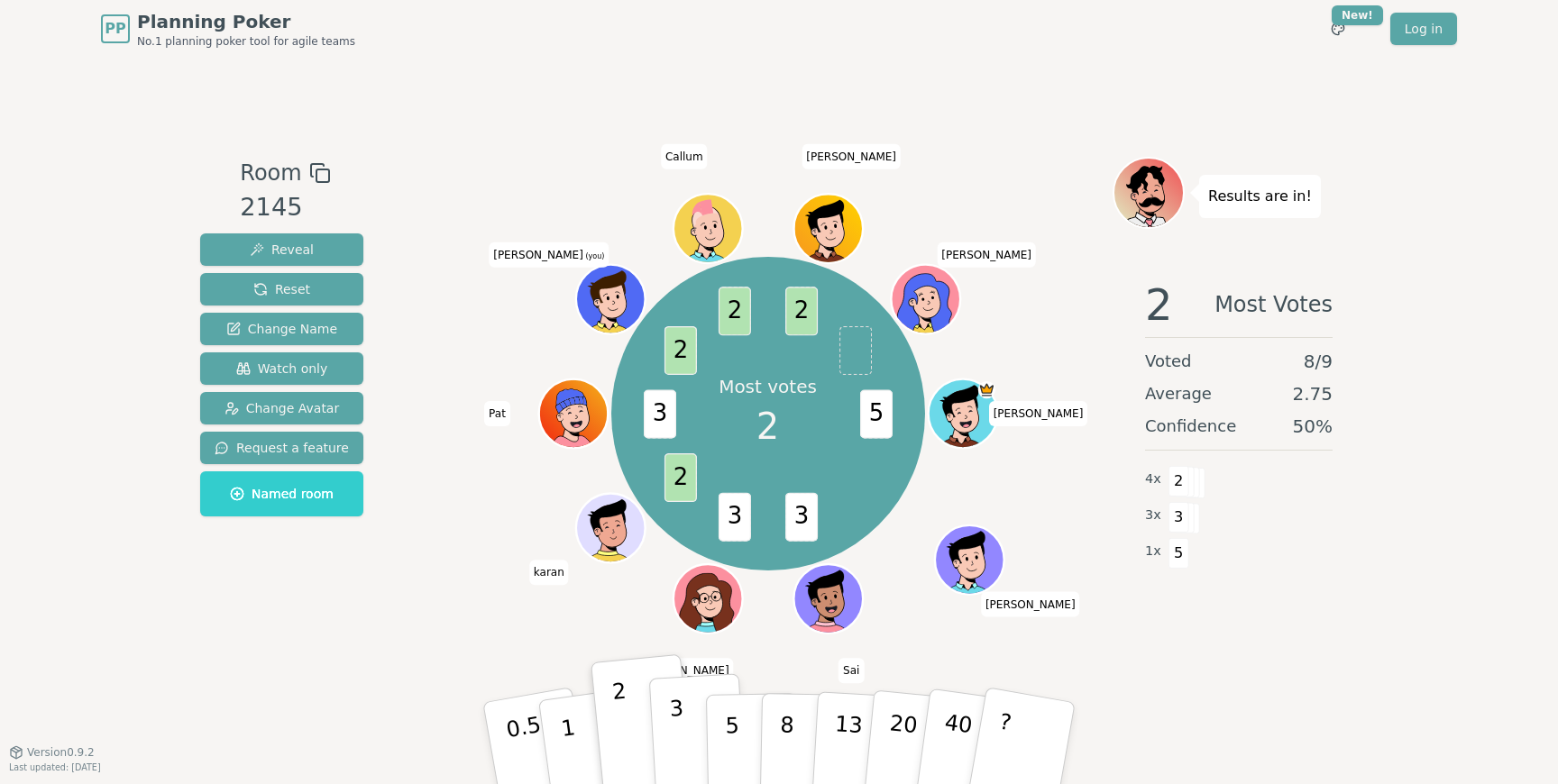
click at [687, 724] on button "3" at bounding box center [698, 743] width 98 height 140
